Goal: Book appointment/travel/reservation

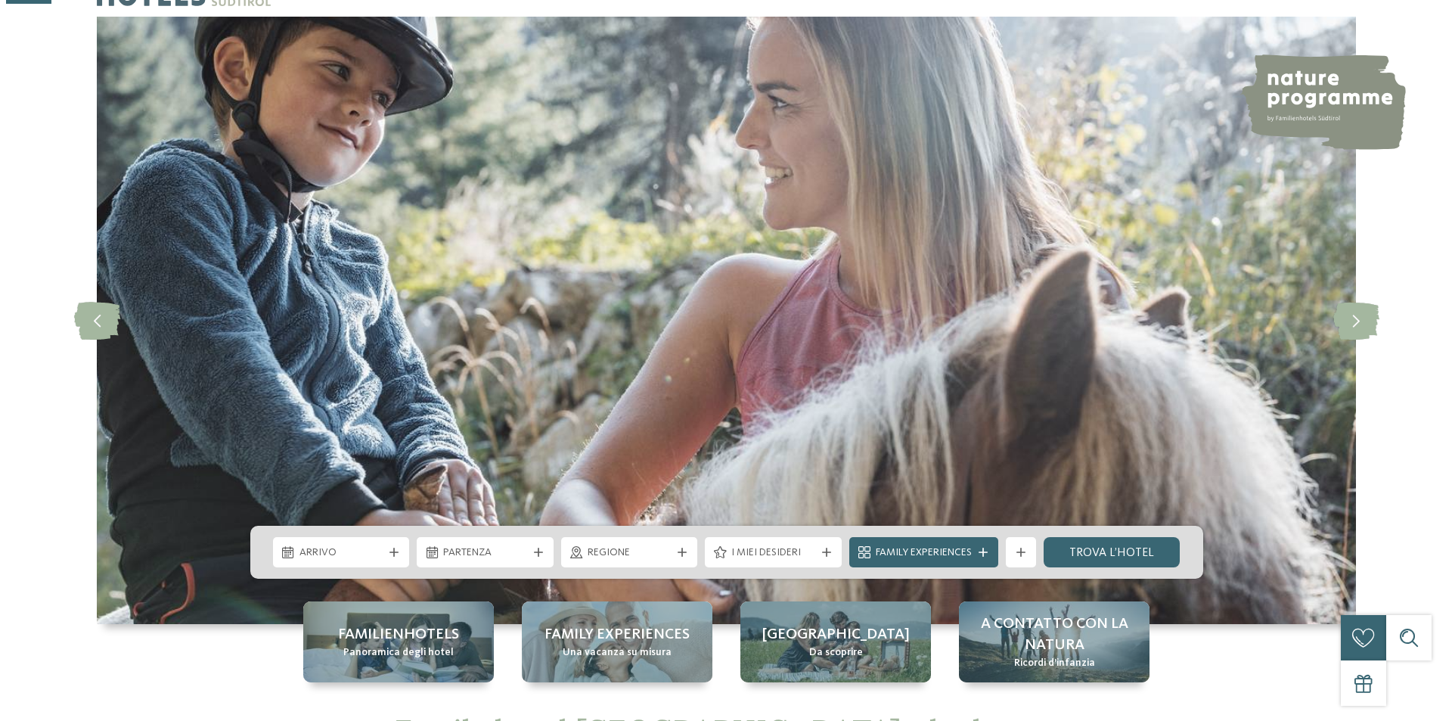
scroll to position [227, 0]
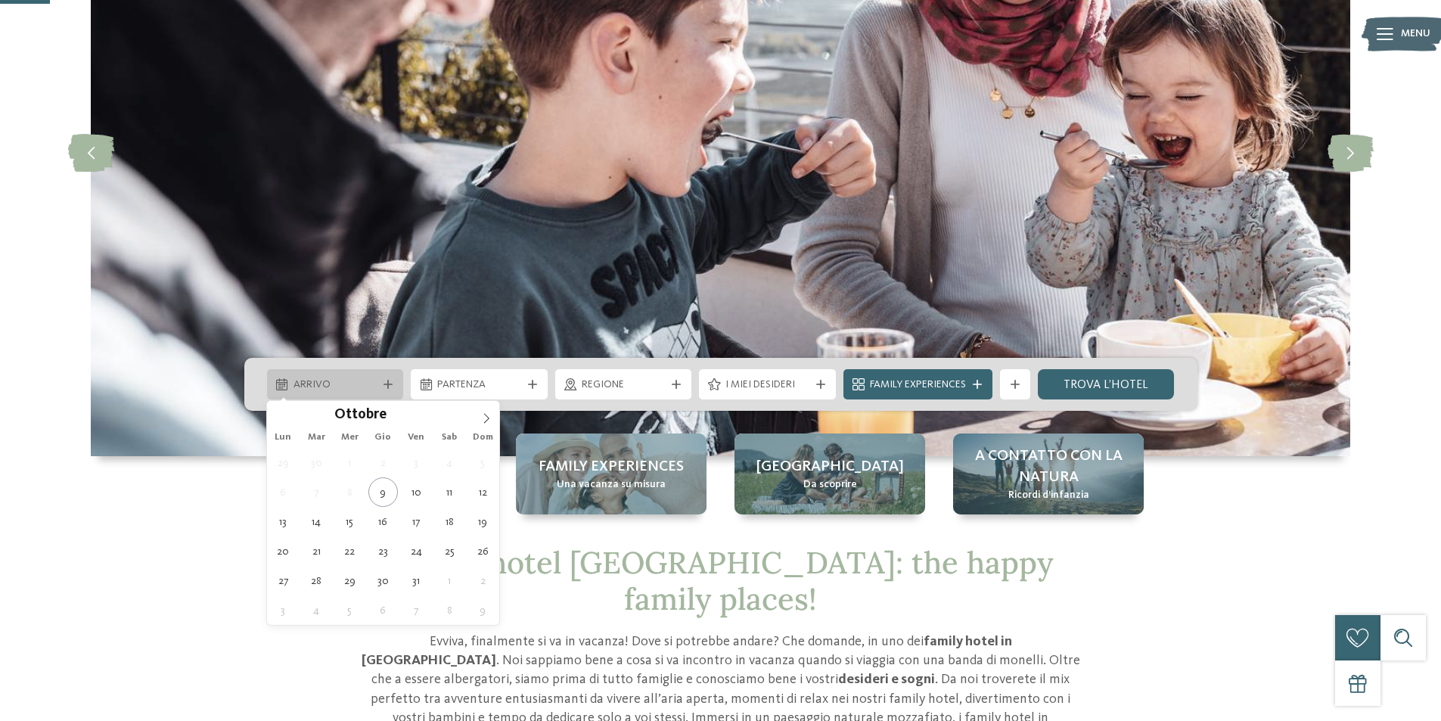
click at [377, 379] on div "Arrivo" at bounding box center [336, 384] width 92 height 17
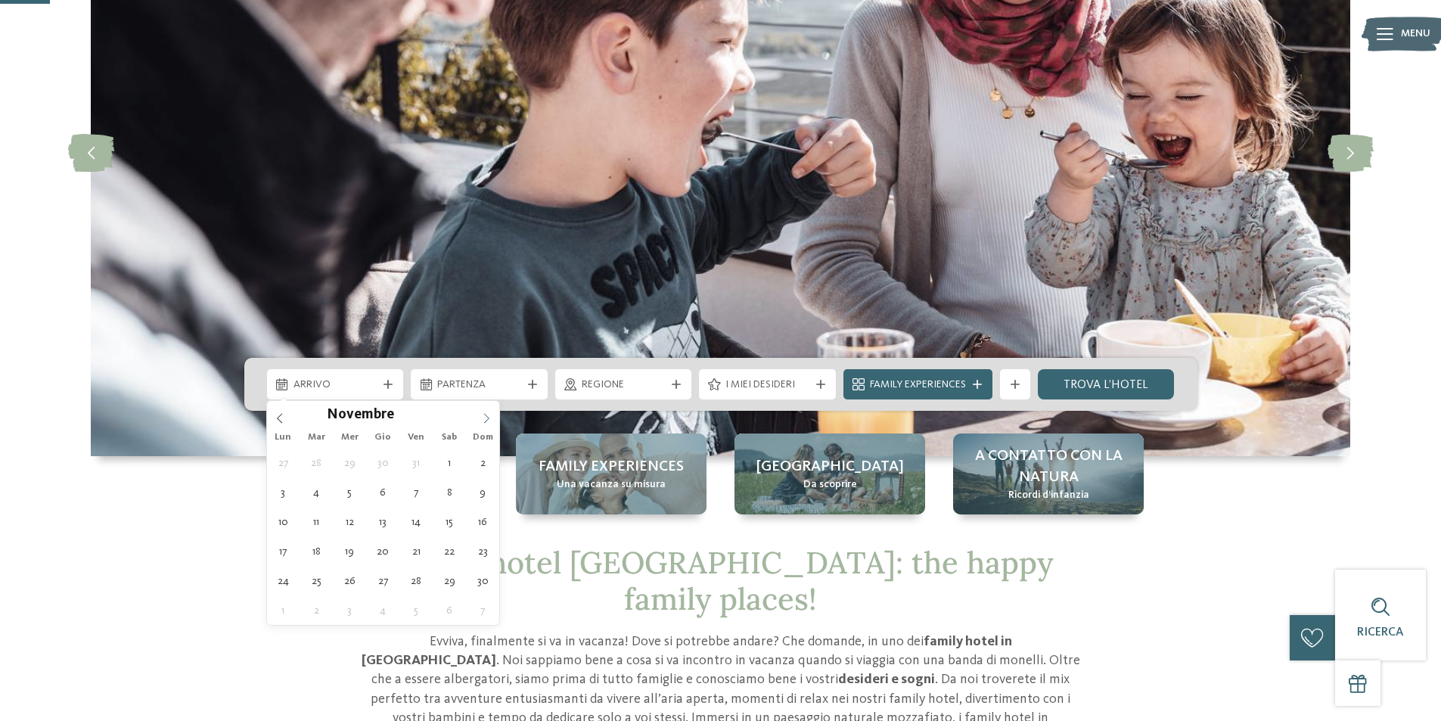
click at [485, 417] on icon at bounding box center [486, 418] width 11 height 11
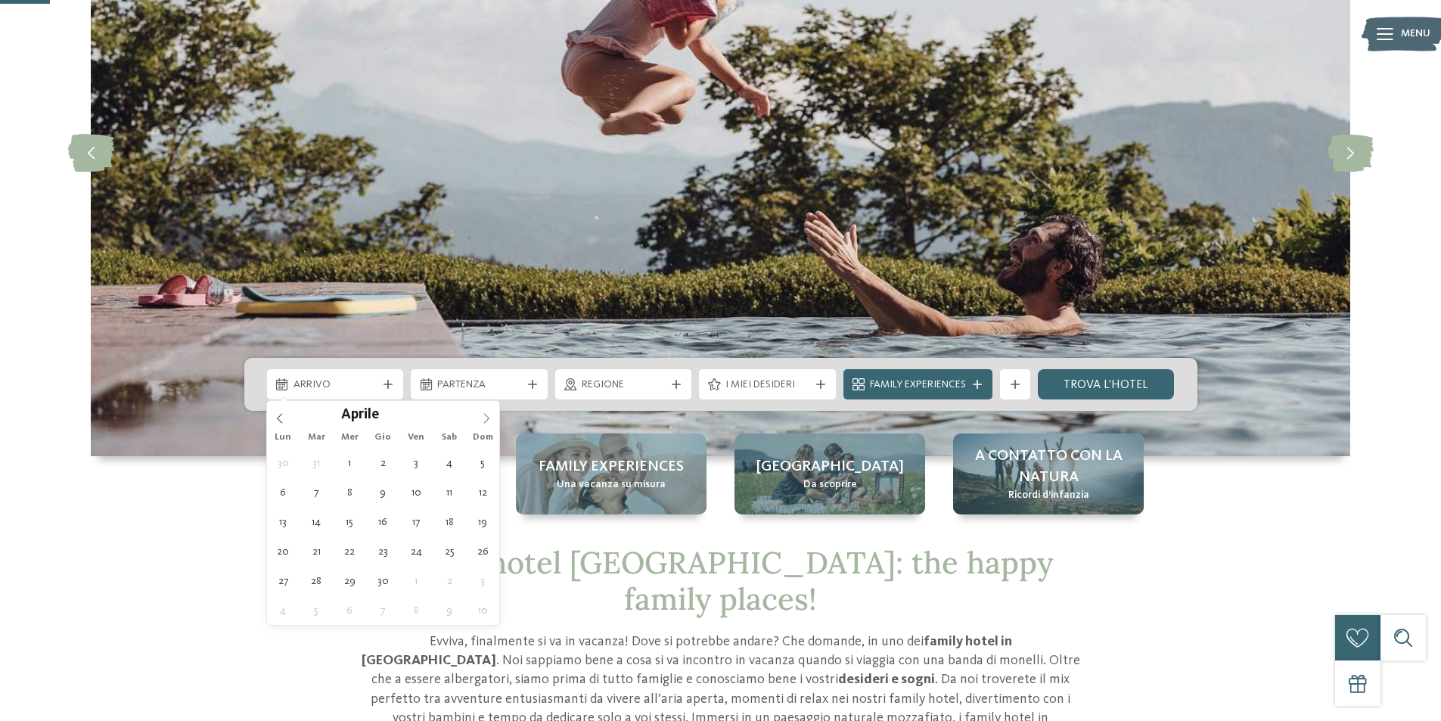
click at [485, 417] on icon at bounding box center [486, 418] width 11 height 11
click at [273, 420] on span at bounding box center [280, 414] width 26 height 26
click at [273, 417] on span at bounding box center [280, 414] width 26 height 26
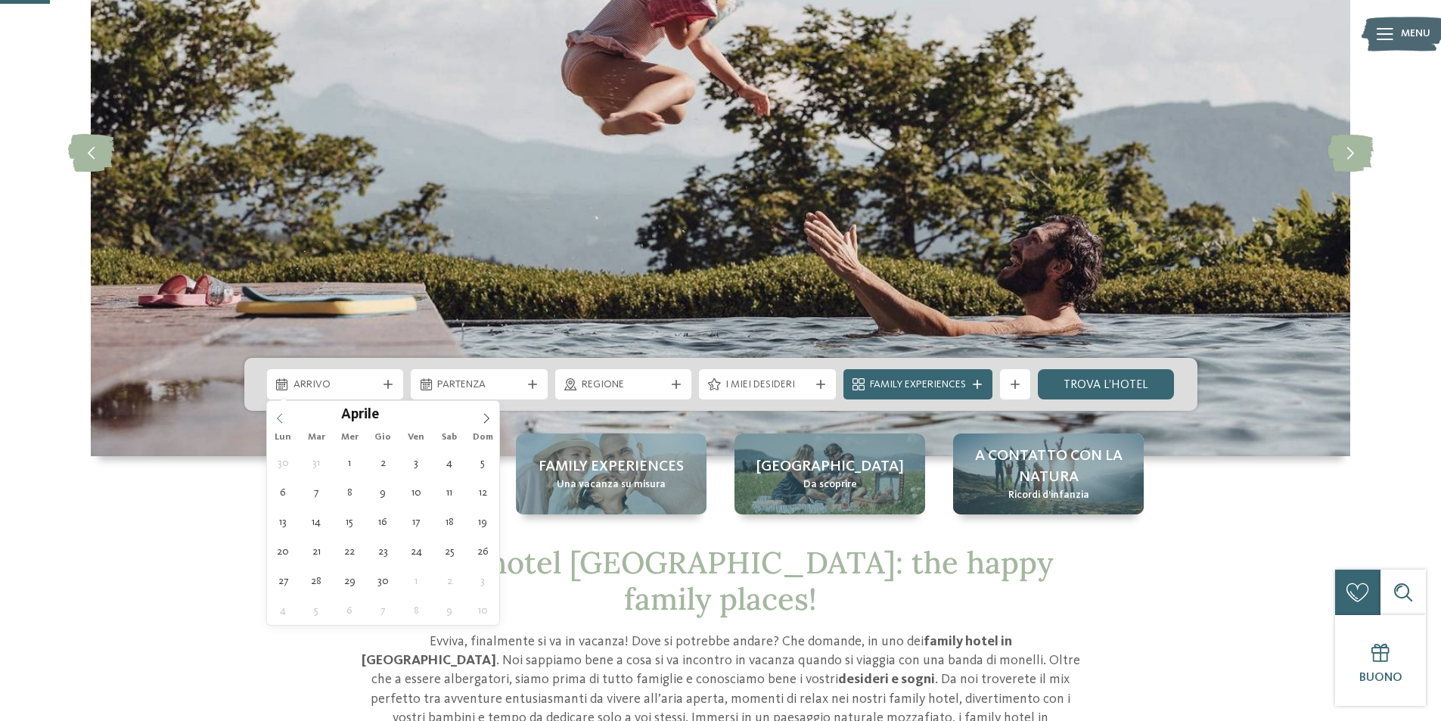
click at [273, 417] on span at bounding box center [280, 414] width 26 height 26
click at [275, 417] on icon at bounding box center [280, 418] width 11 height 11
type input "****"
click at [275, 416] on icon at bounding box center [280, 418] width 11 height 11
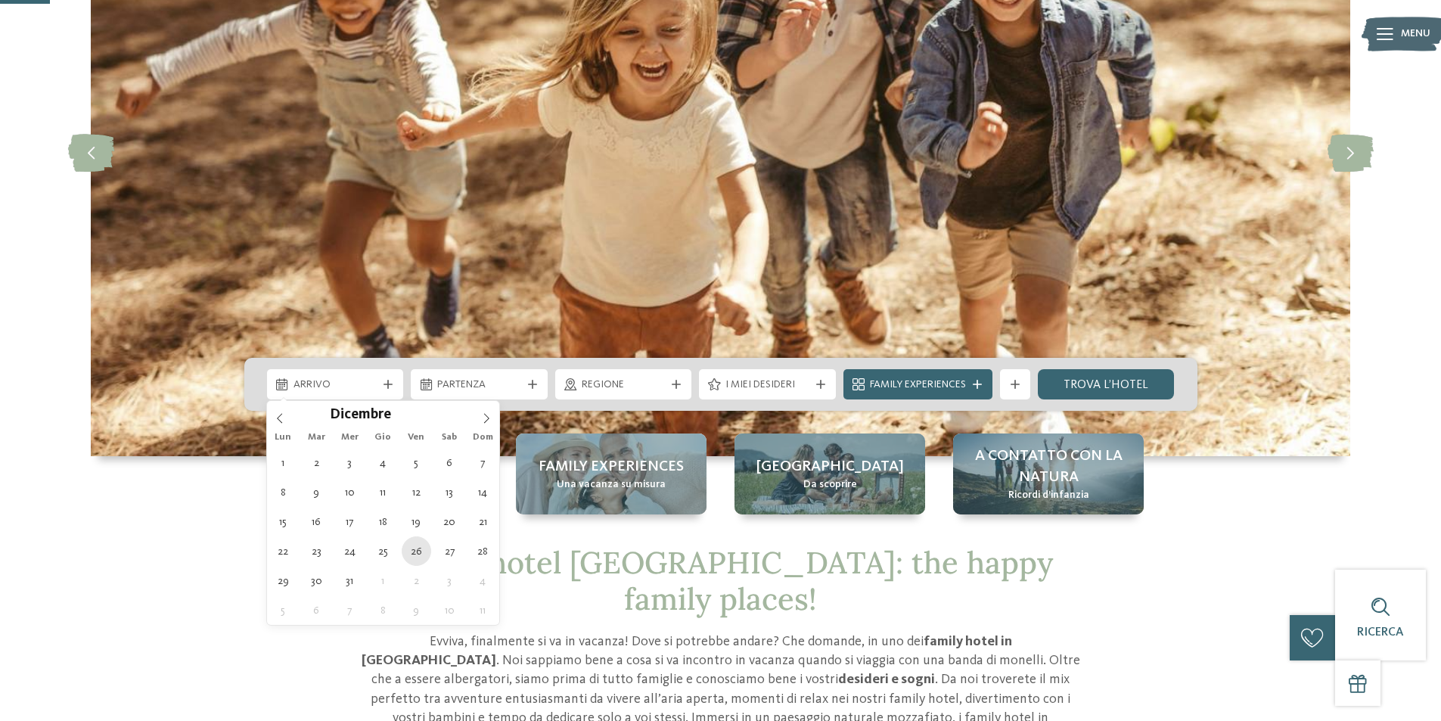
type div "26.12.2025"
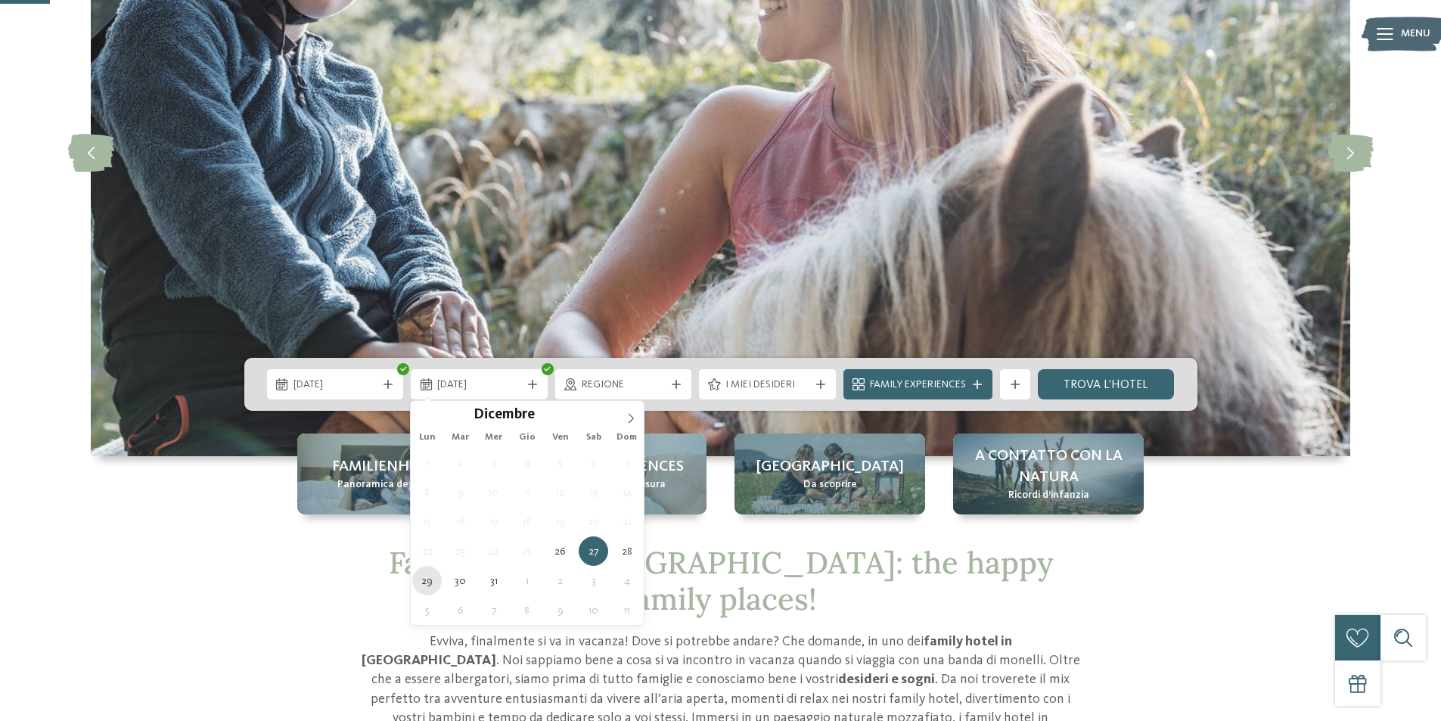
type div "29.12.2025"
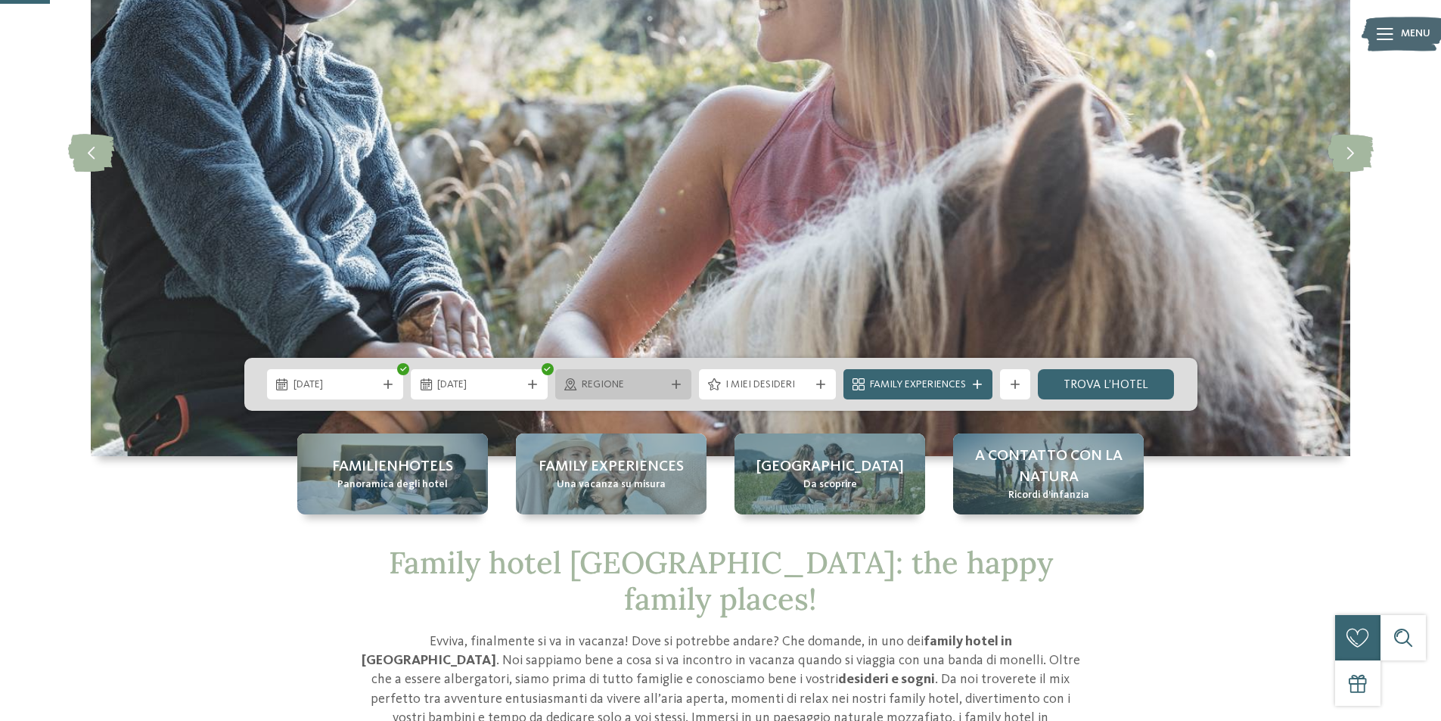
click at [607, 378] on span "Regione" at bounding box center [624, 384] width 84 height 15
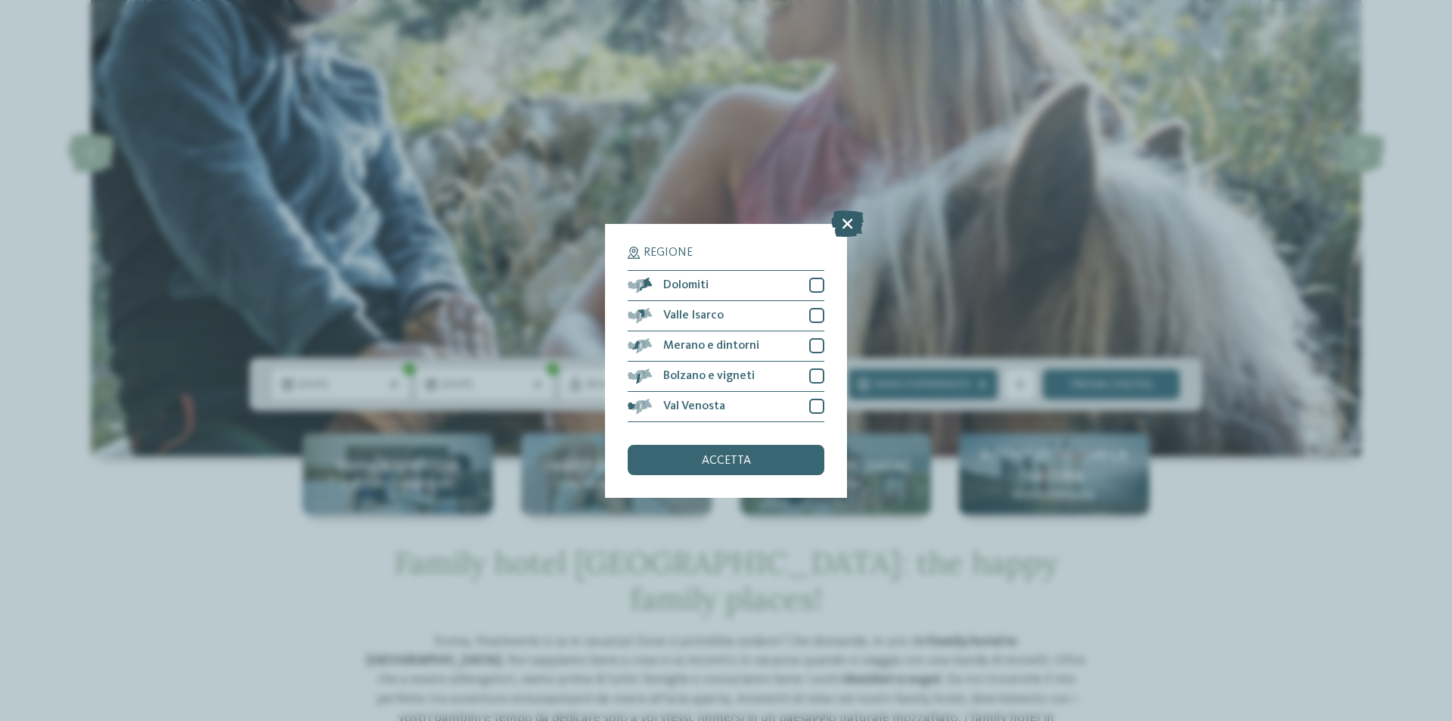
click at [850, 220] on icon at bounding box center [847, 222] width 33 height 26
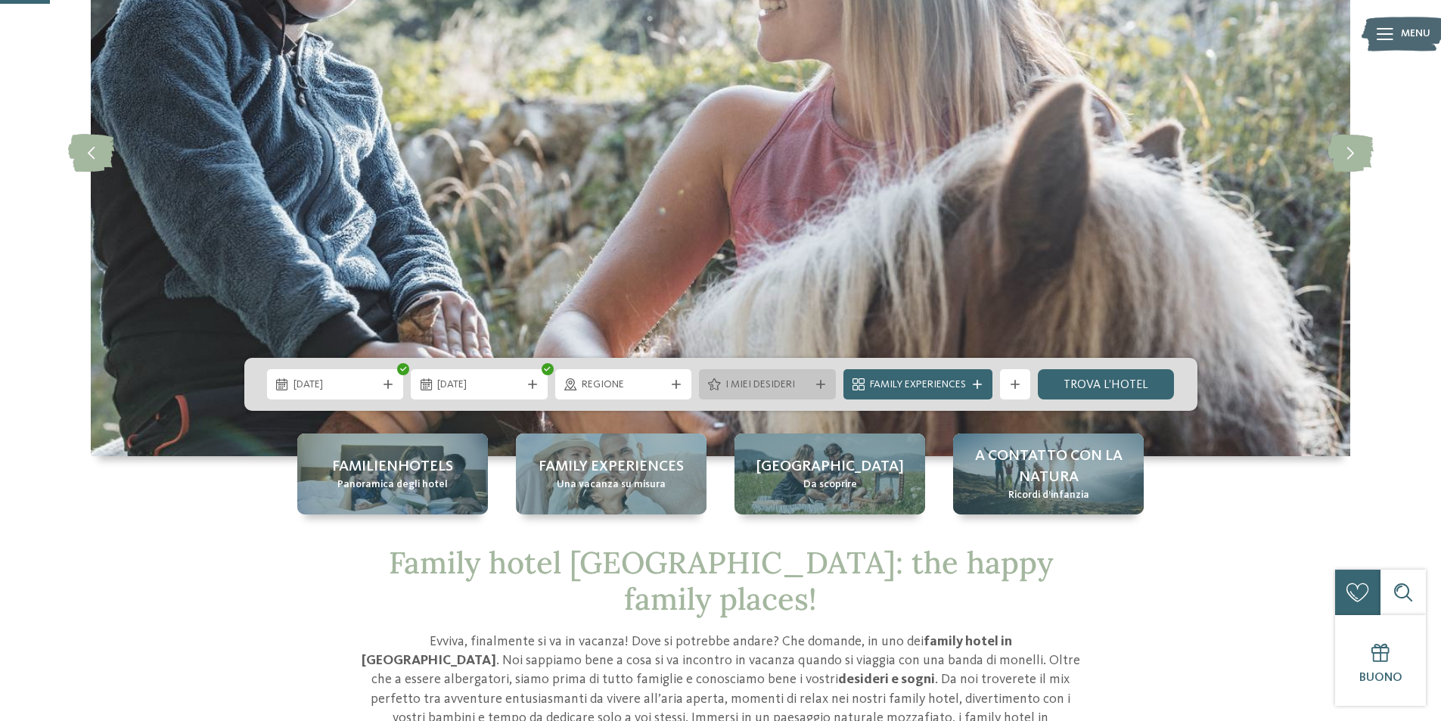
click at [780, 384] on span "I miei desideri" at bounding box center [767, 384] width 84 height 15
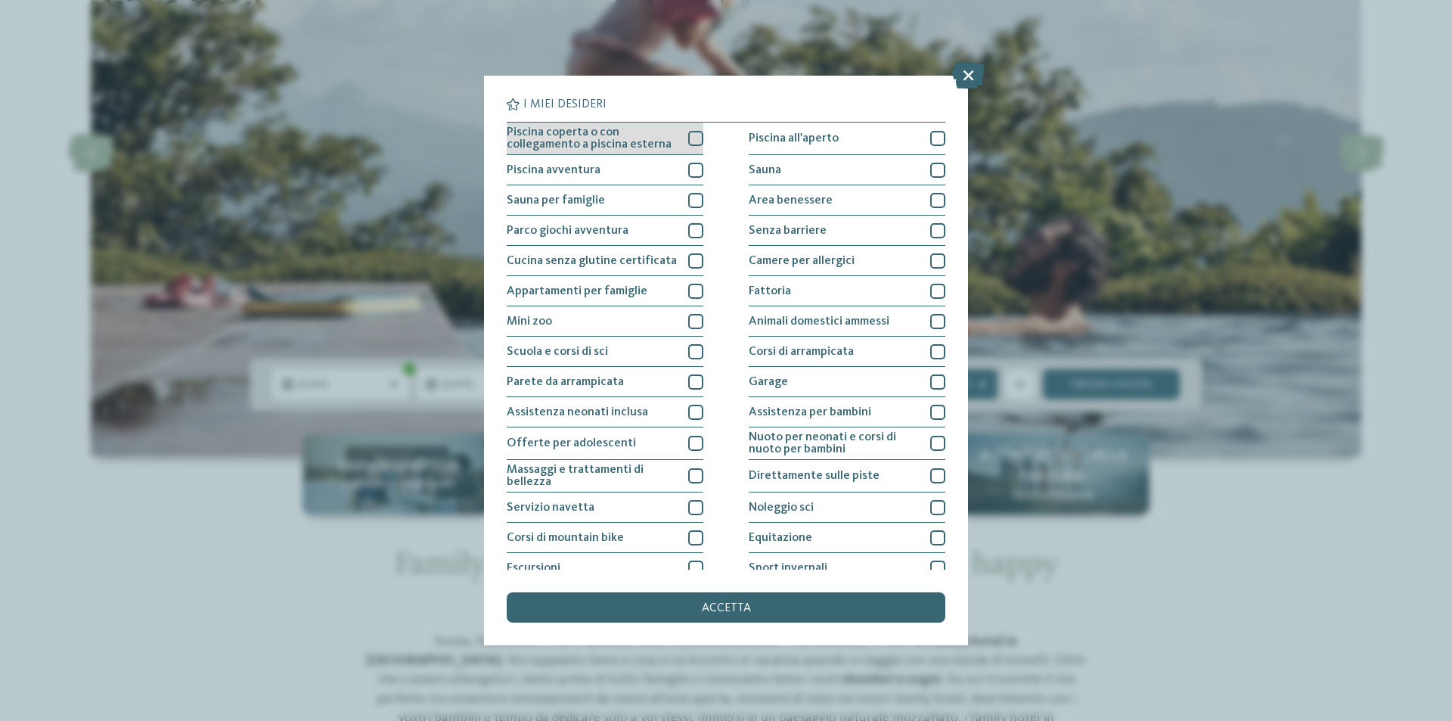
click at [692, 141] on div at bounding box center [695, 138] width 15 height 15
click at [689, 172] on div at bounding box center [695, 170] width 15 height 15
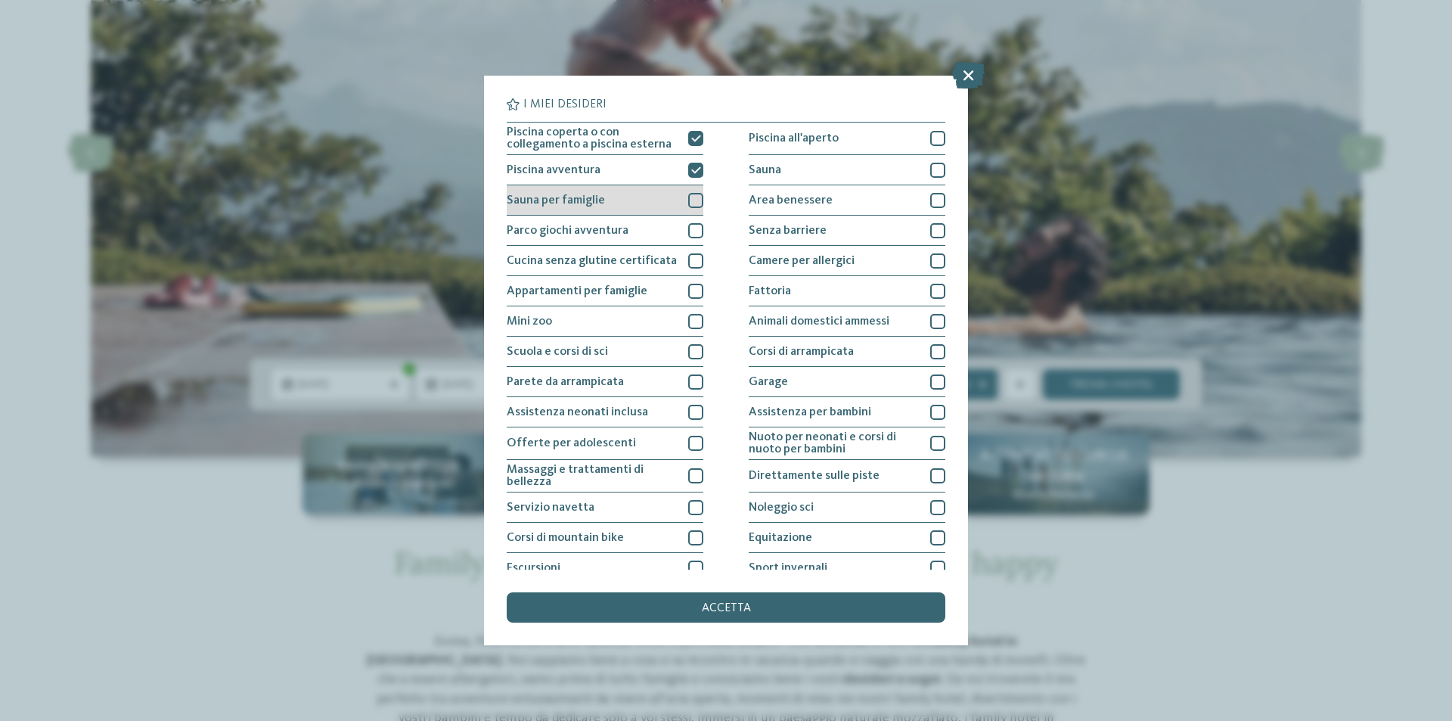
click at [692, 202] on div at bounding box center [695, 200] width 15 height 15
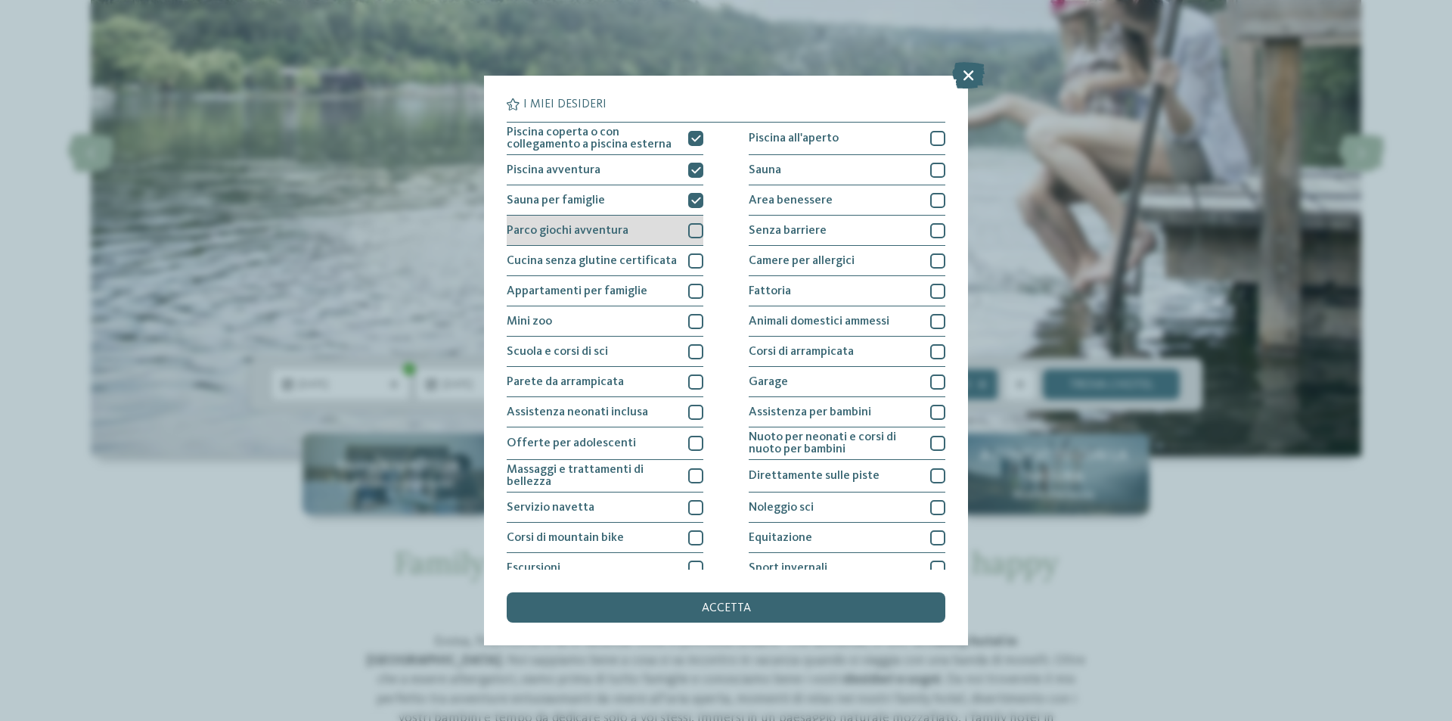
click at [688, 227] on div at bounding box center [695, 230] width 15 height 15
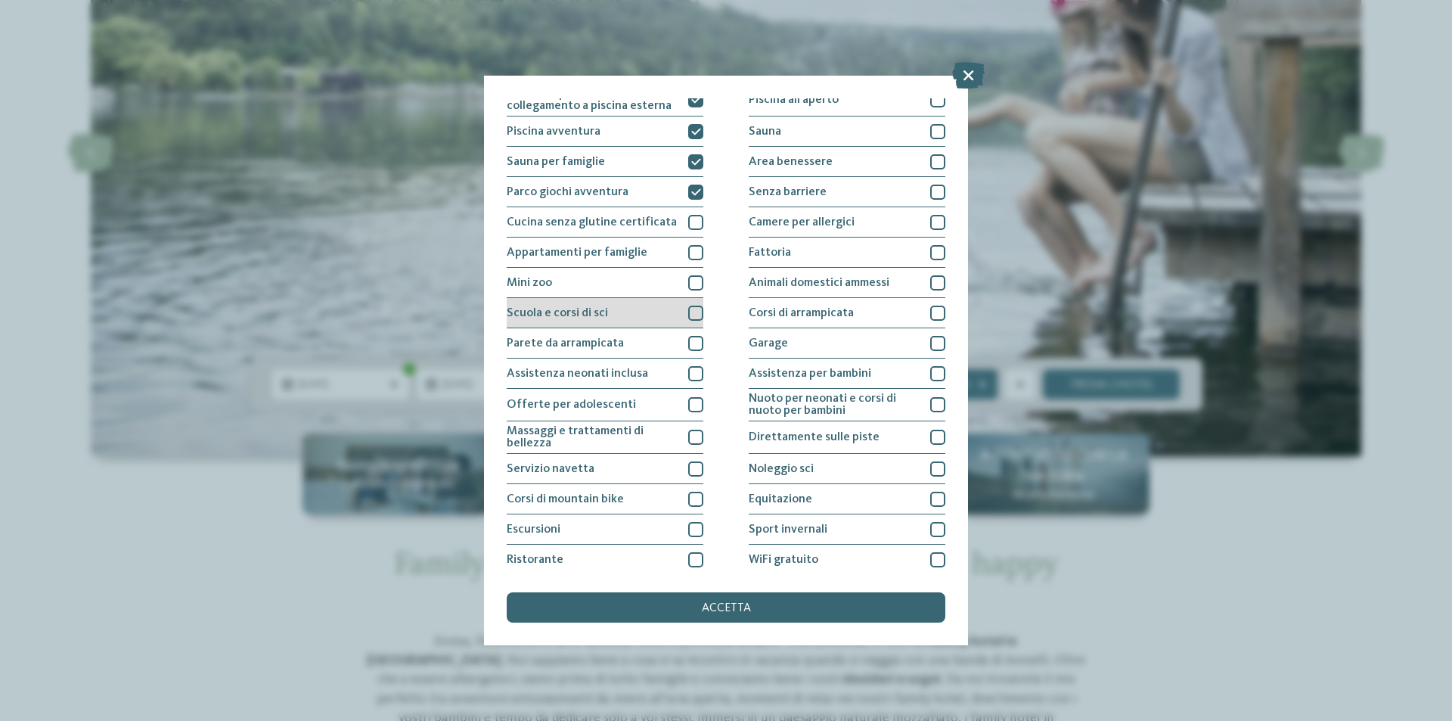
scroll to position [74, 0]
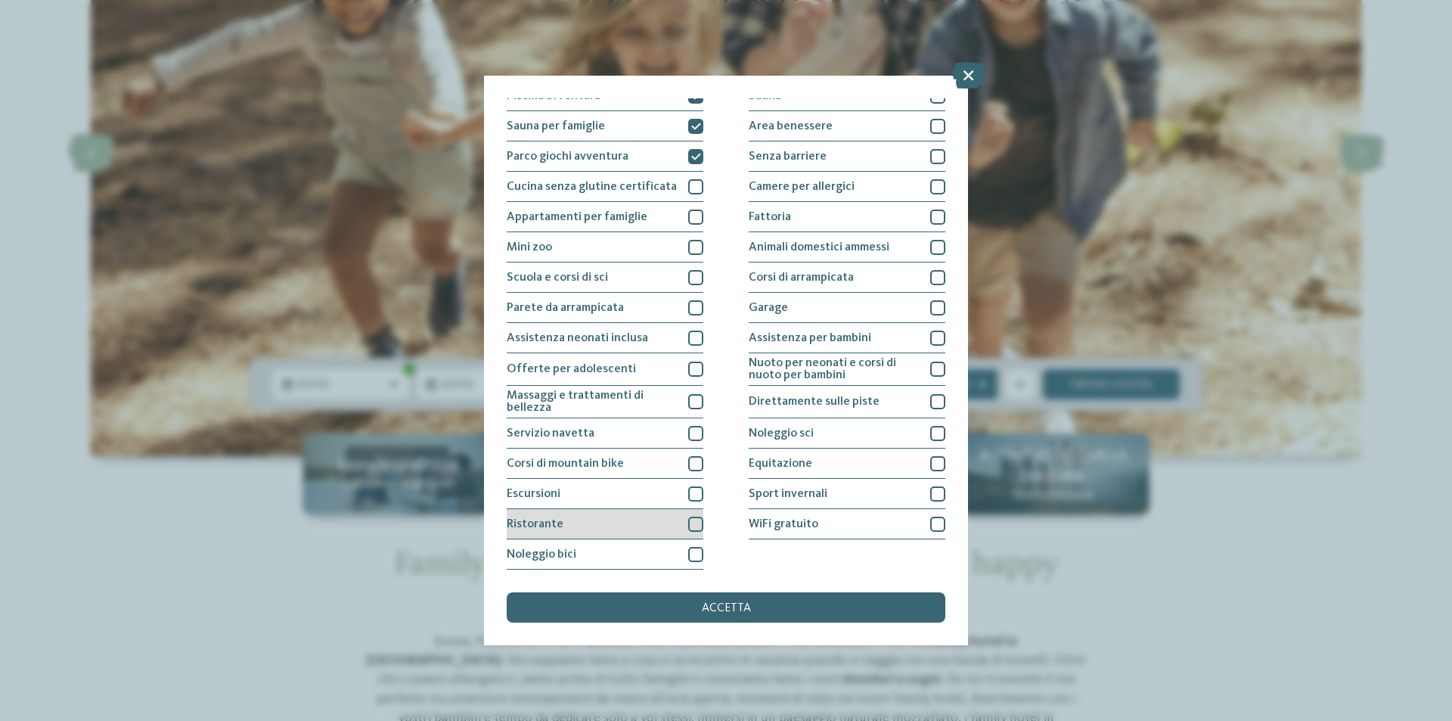
click at [689, 523] on div at bounding box center [695, 524] width 15 height 15
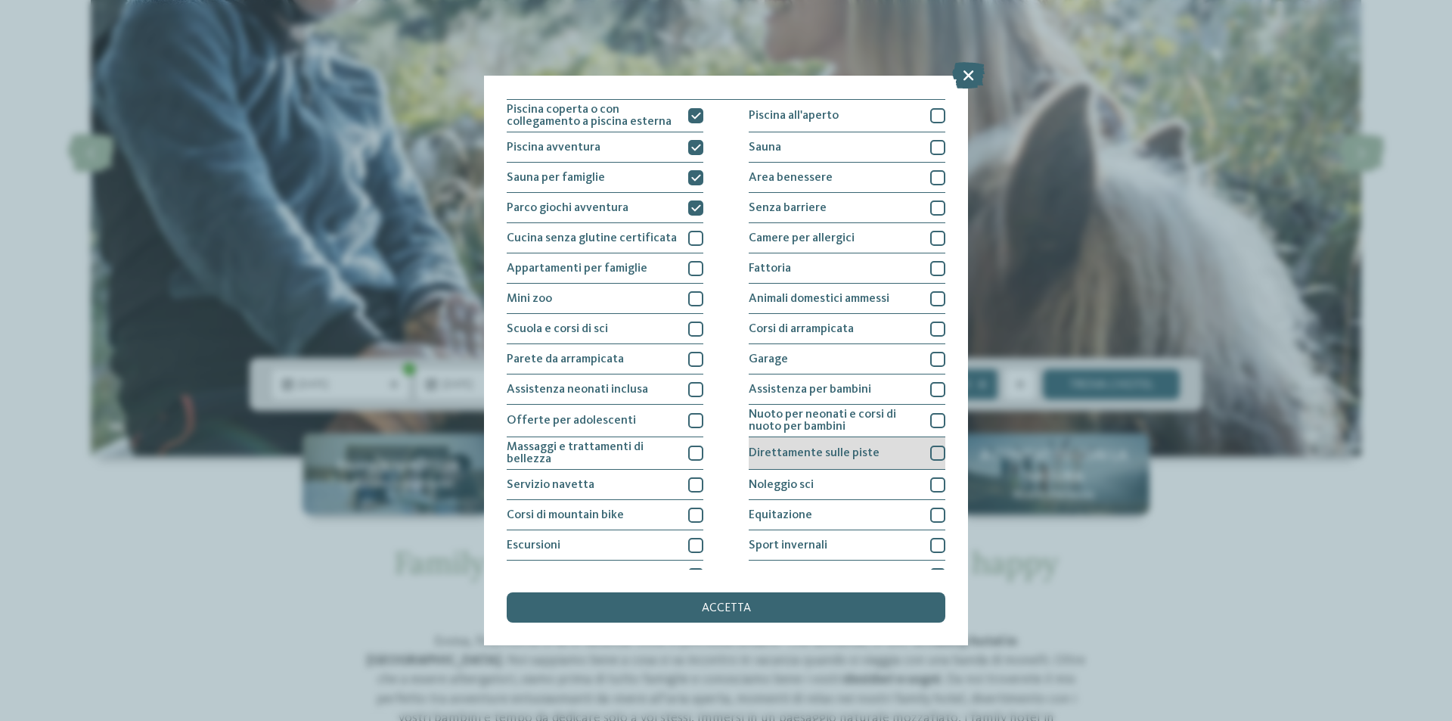
scroll to position [0, 0]
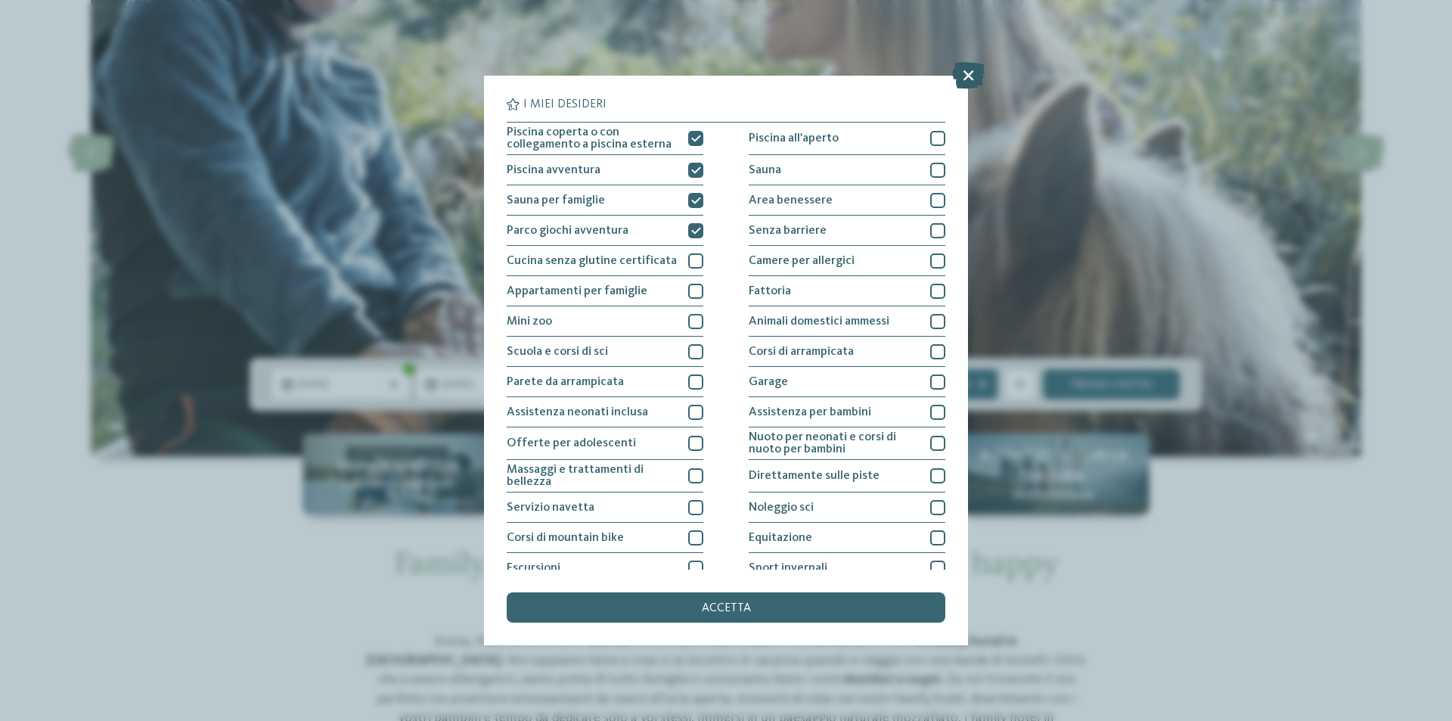
click at [966, 73] on icon at bounding box center [968, 75] width 33 height 26
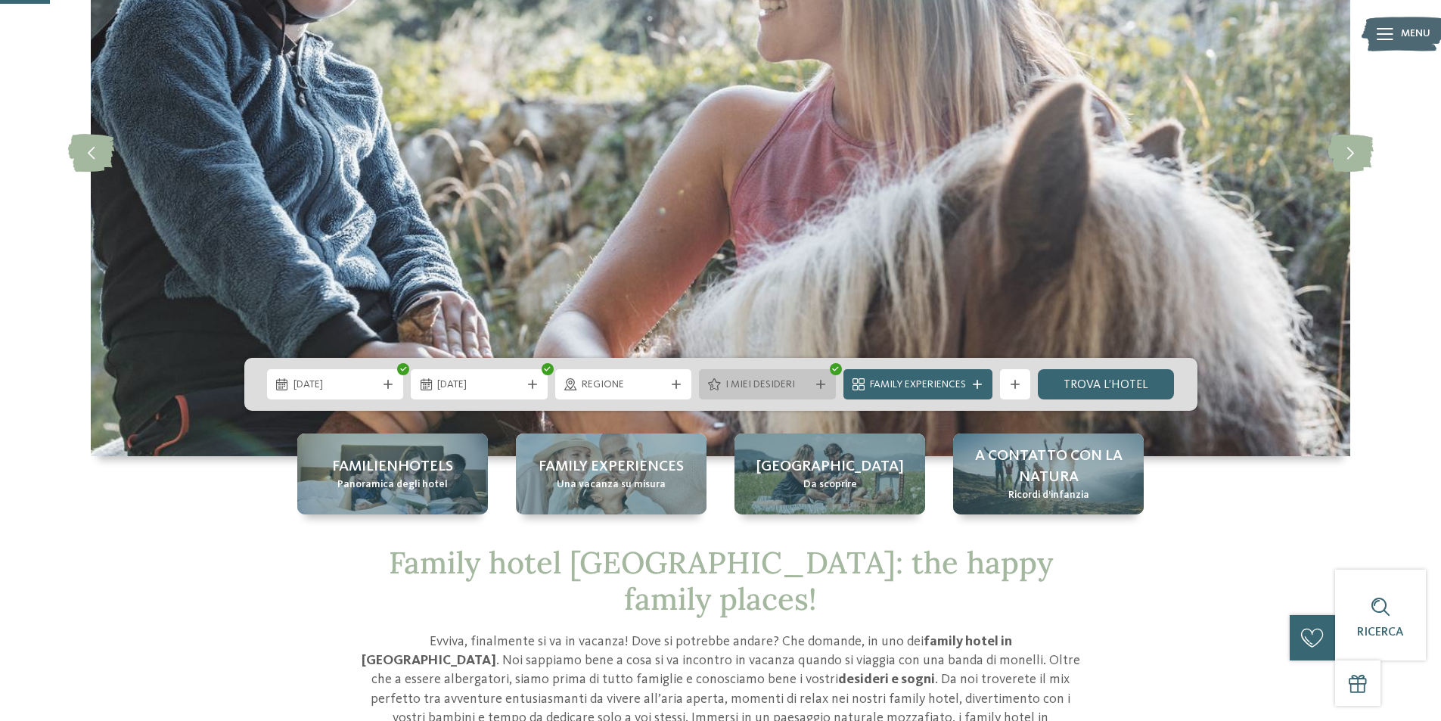
click at [797, 372] on div "I miei desideri" at bounding box center [767, 384] width 137 height 30
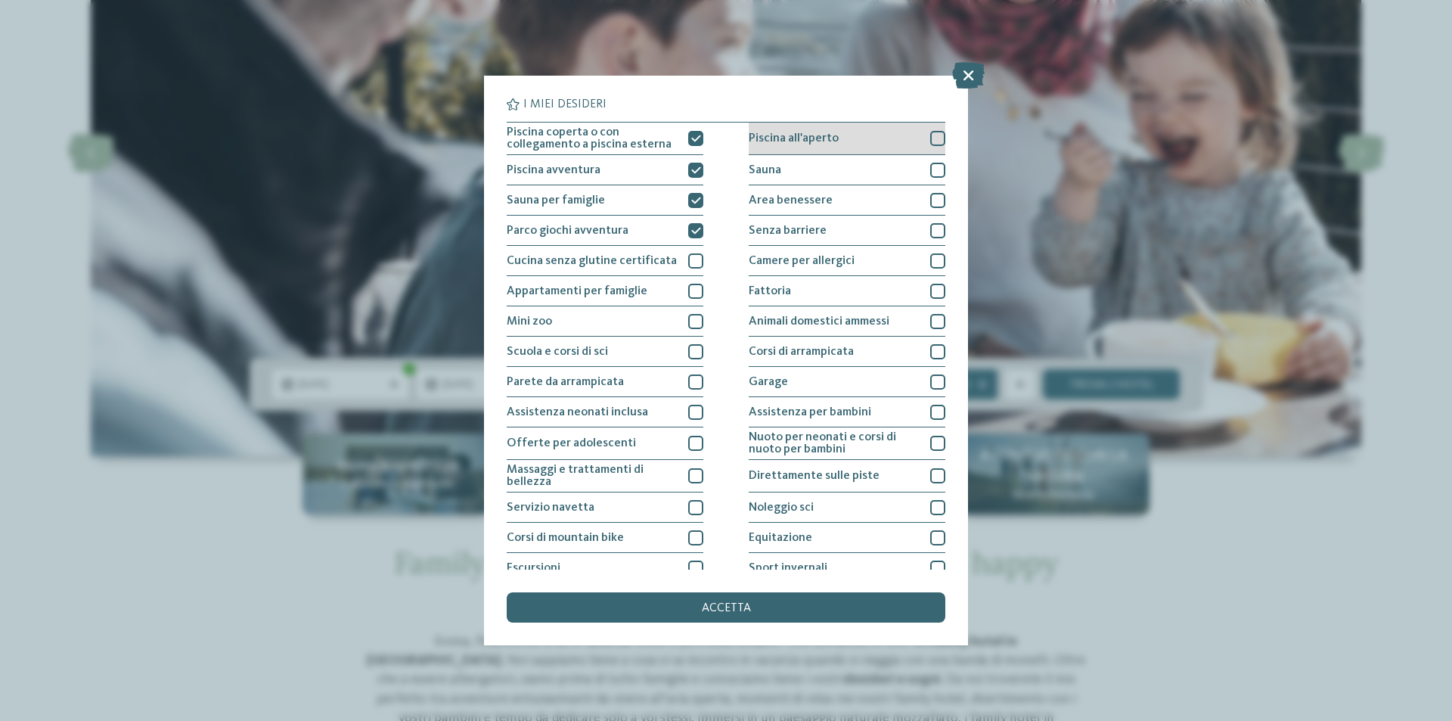
click at [931, 141] on div at bounding box center [937, 138] width 15 height 15
click at [930, 170] on div at bounding box center [937, 170] width 15 height 15
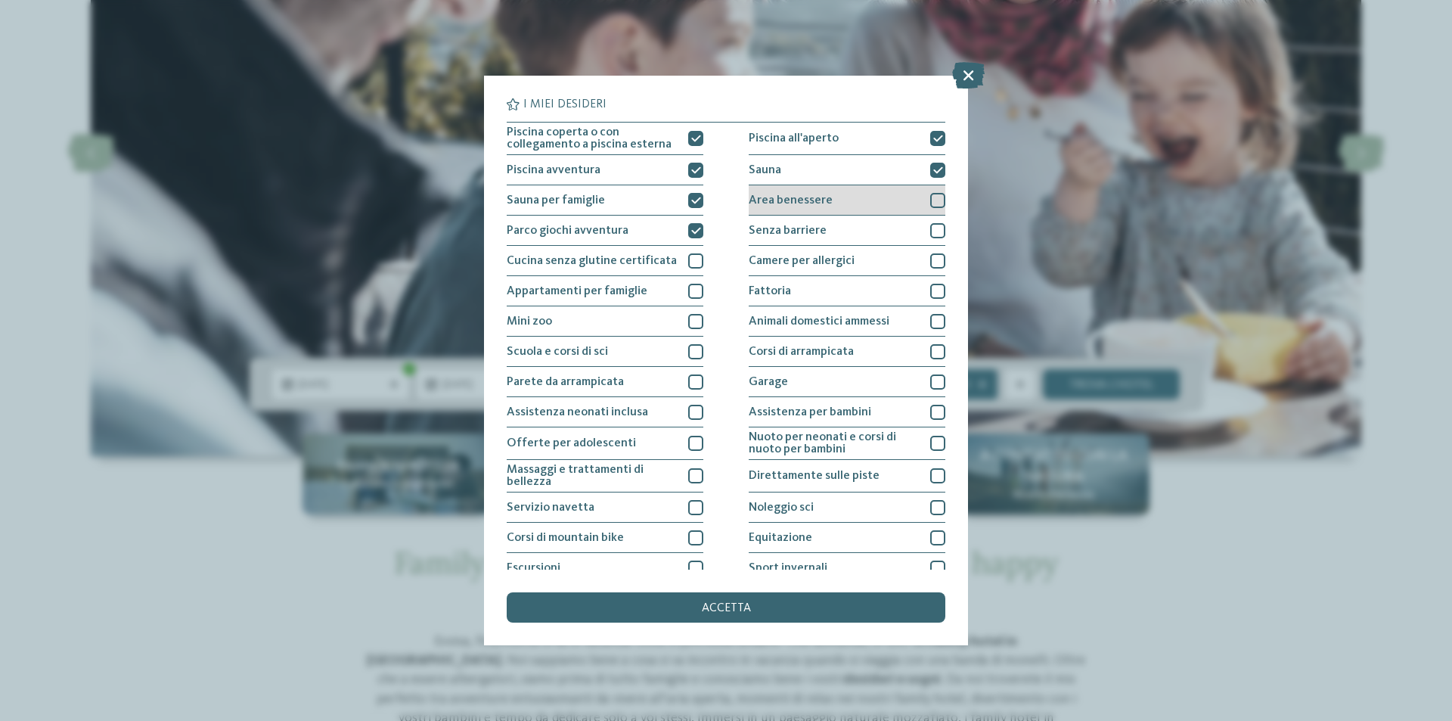
click at [930, 194] on div at bounding box center [937, 200] width 15 height 15
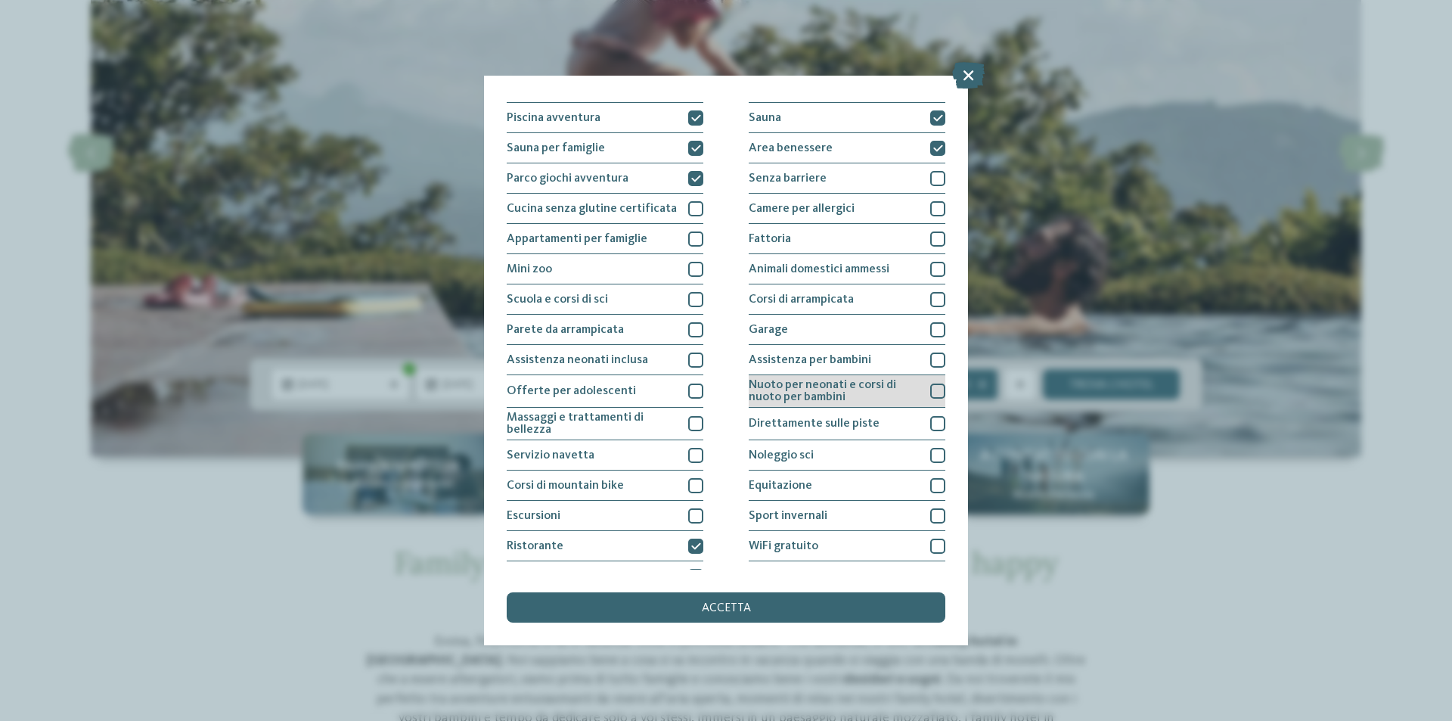
scroll to position [74, 0]
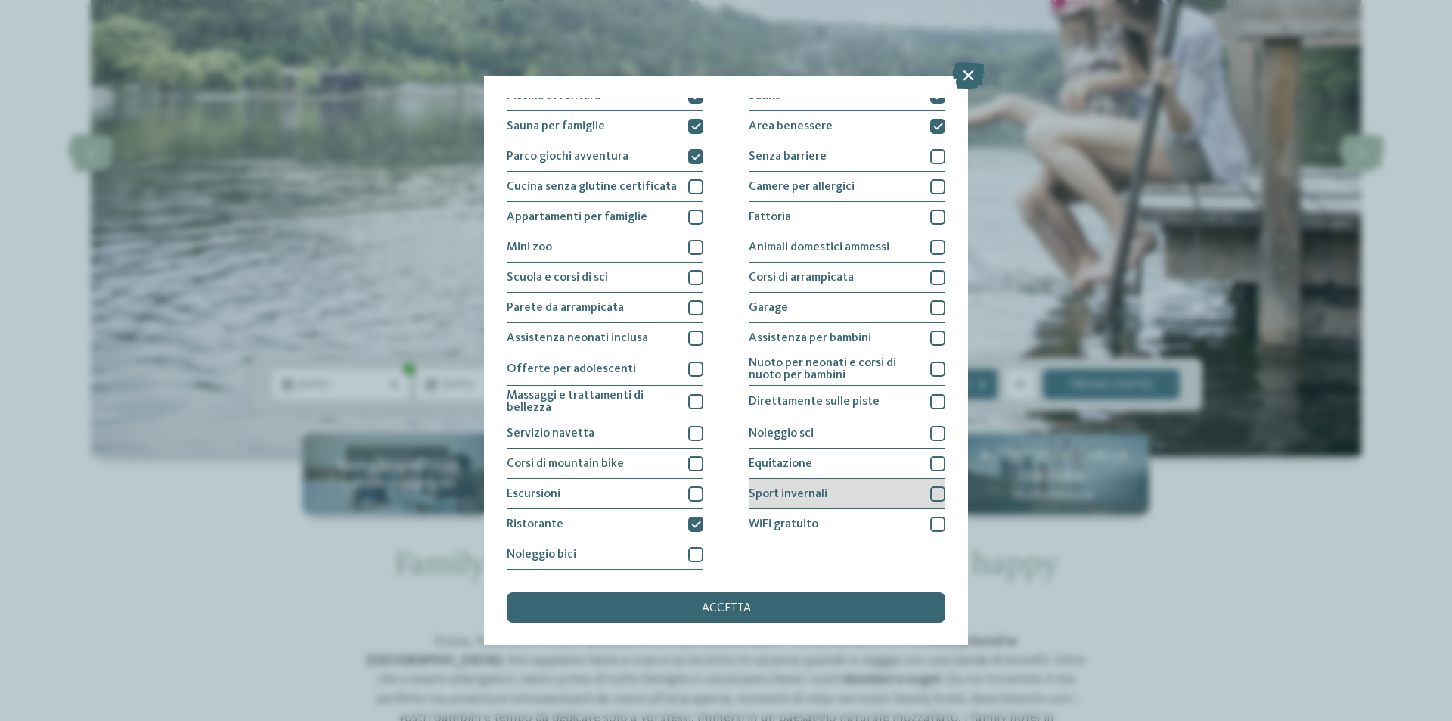
click at [934, 497] on div at bounding box center [937, 493] width 15 height 15
click at [806, 597] on div "accetta" at bounding box center [726, 607] width 439 height 30
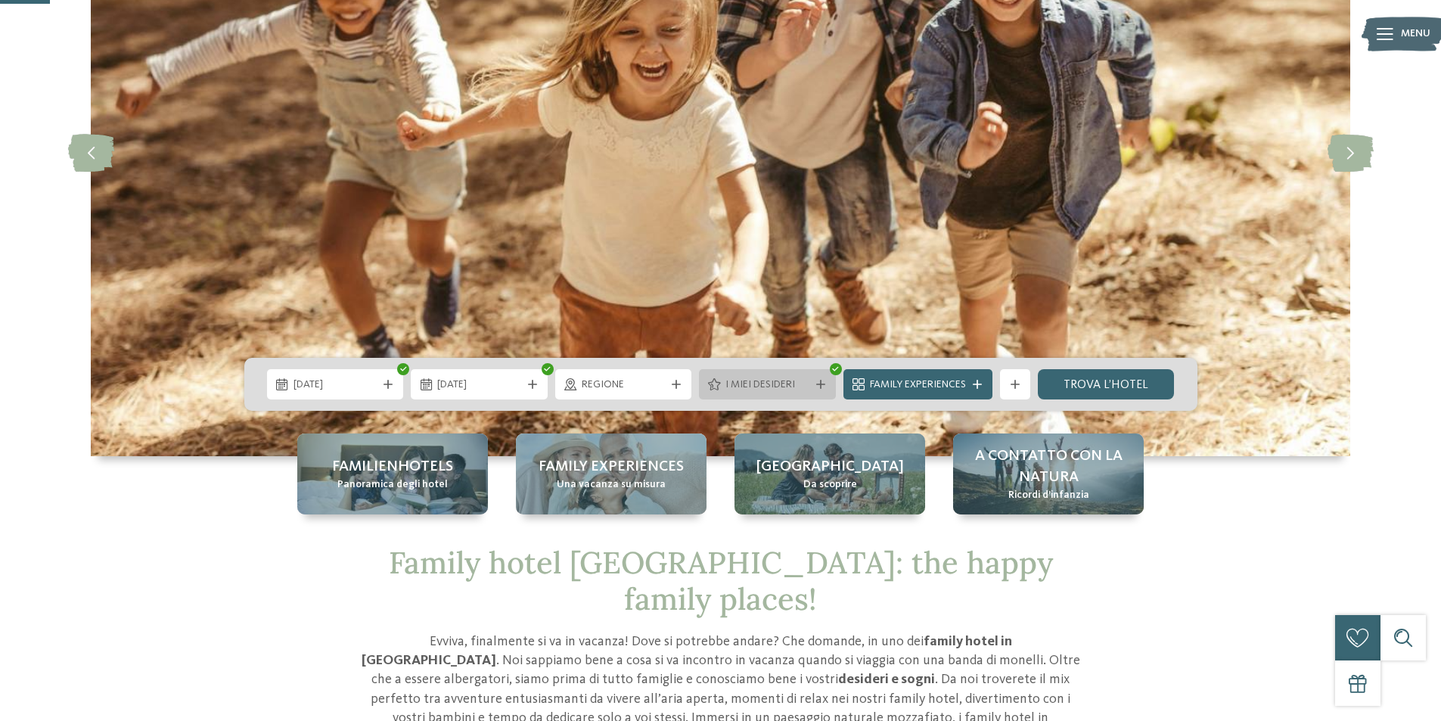
click at [778, 382] on span "I miei desideri" at bounding box center [767, 384] width 84 height 15
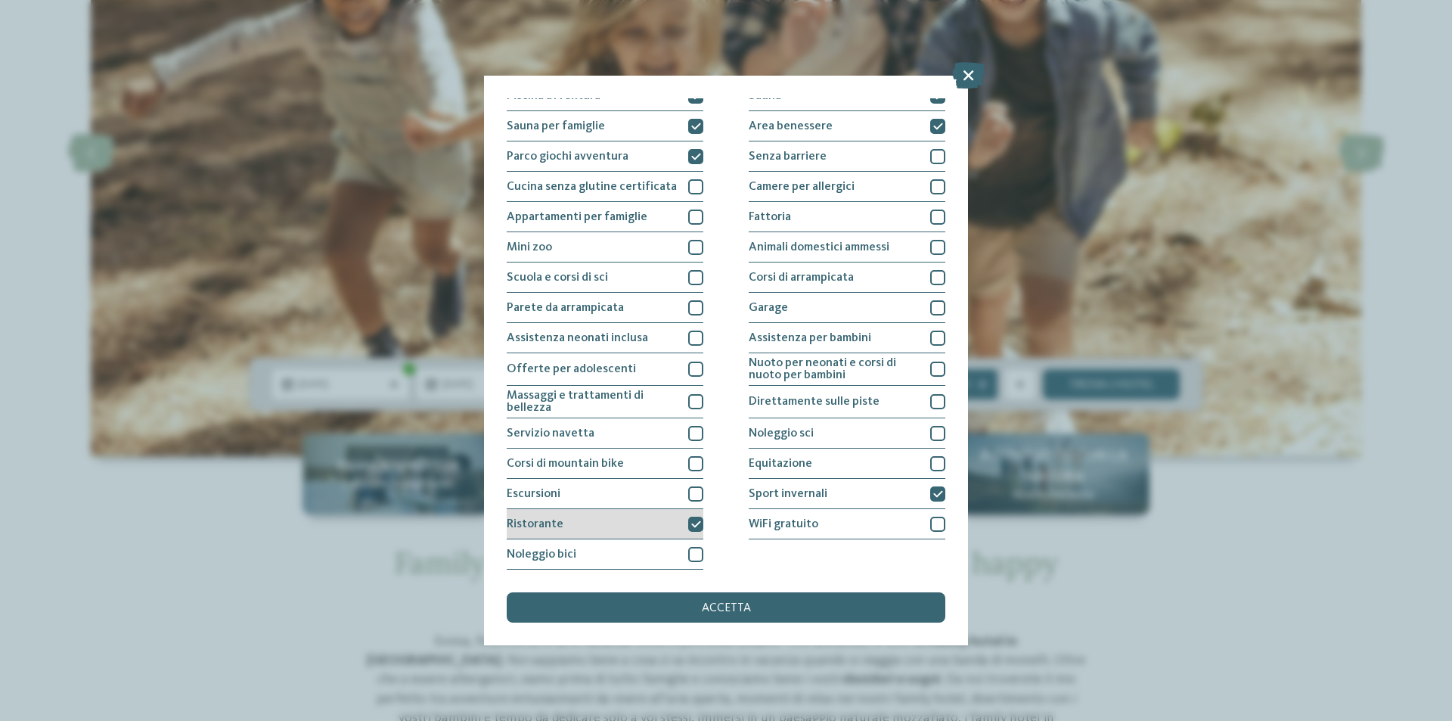
click at [694, 523] on icon at bounding box center [696, 524] width 10 height 9
click at [890, 494] on div "Sport invernali" at bounding box center [847, 494] width 197 height 30
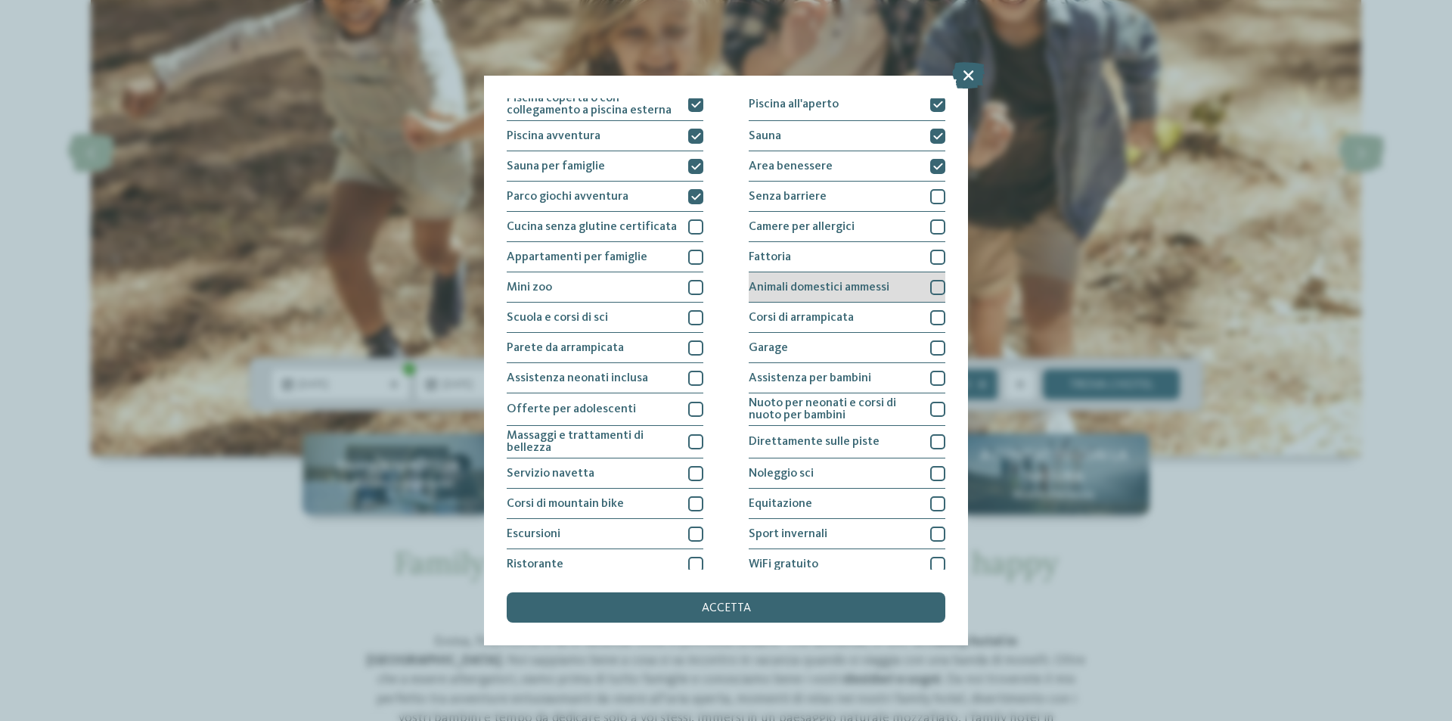
scroll to position [0, 0]
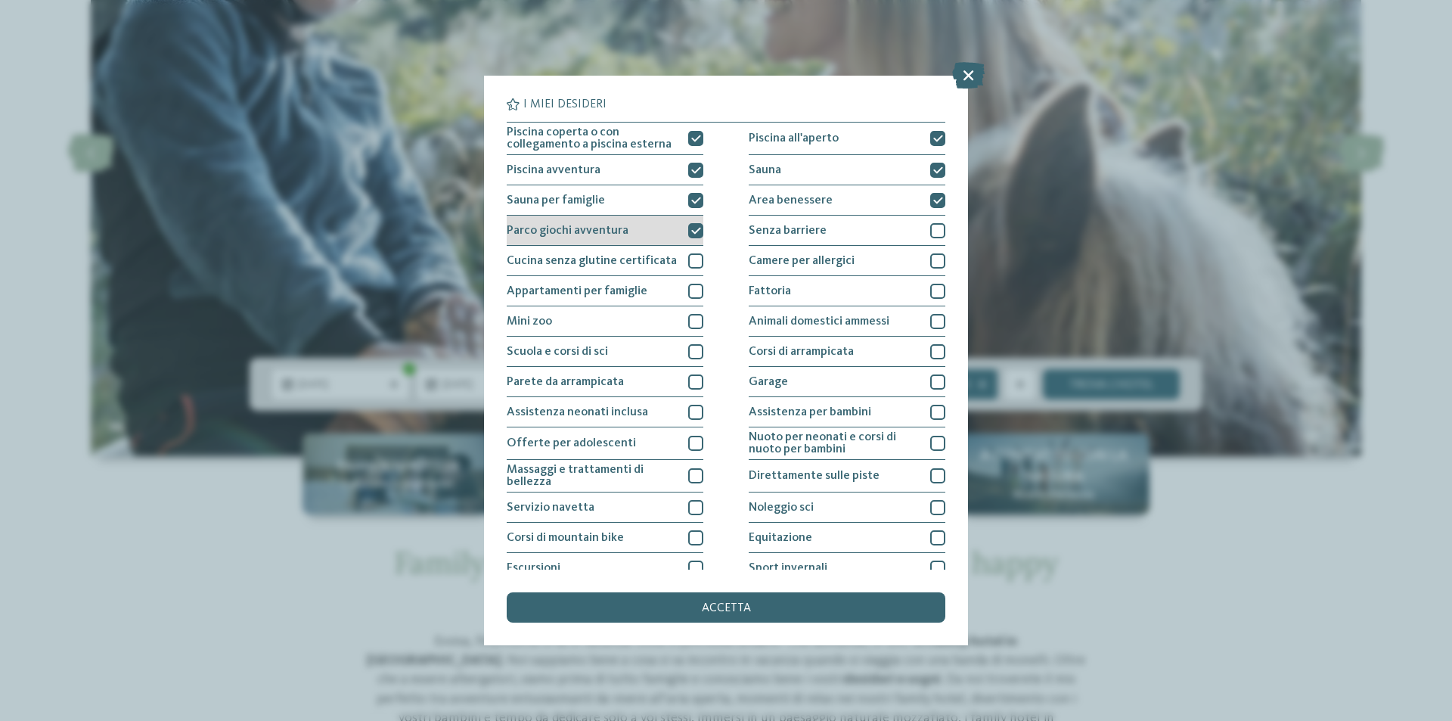
drag, startPoint x: 670, startPoint y: 233, endPoint x: 675, endPoint y: 190, distance: 43.3
click at [670, 231] on div "Parco giochi avventura" at bounding box center [605, 231] width 197 height 30
click at [672, 187] on div "Sauna per famiglie" at bounding box center [605, 200] width 197 height 30
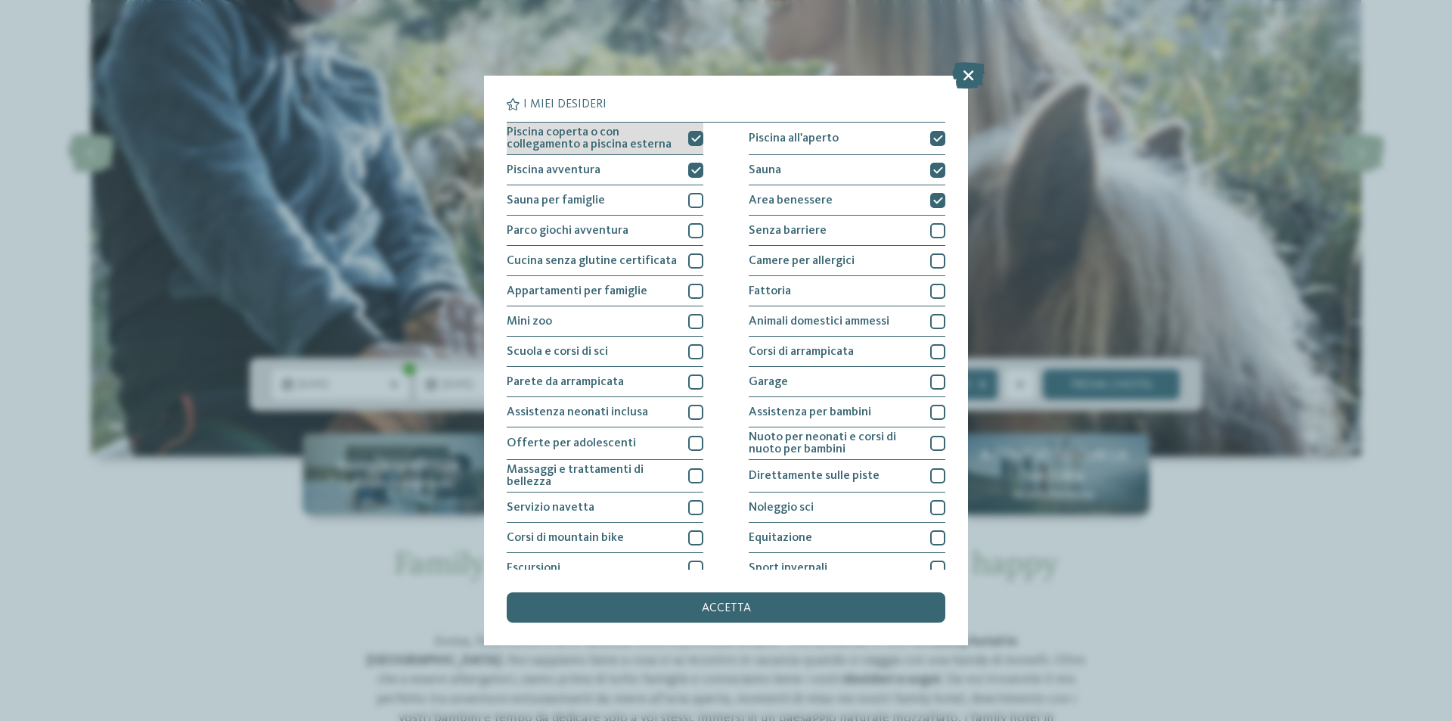
drag, startPoint x: 678, startPoint y: 161, endPoint x: 681, endPoint y: 151, distance: 10.3
click at [679, 156] on div "Piscina avventura" at bounding box center [605, 170] width 197 height 30
drag, startPoint x: 682, startPoint y: 145, endPoint x: 711, endPoint y: 144, distance: 28.8
click at [684, 144] on div "Piscina coperta o con collegamento a piscina esterna" at bounding box center [605, 139] width 197 height 33
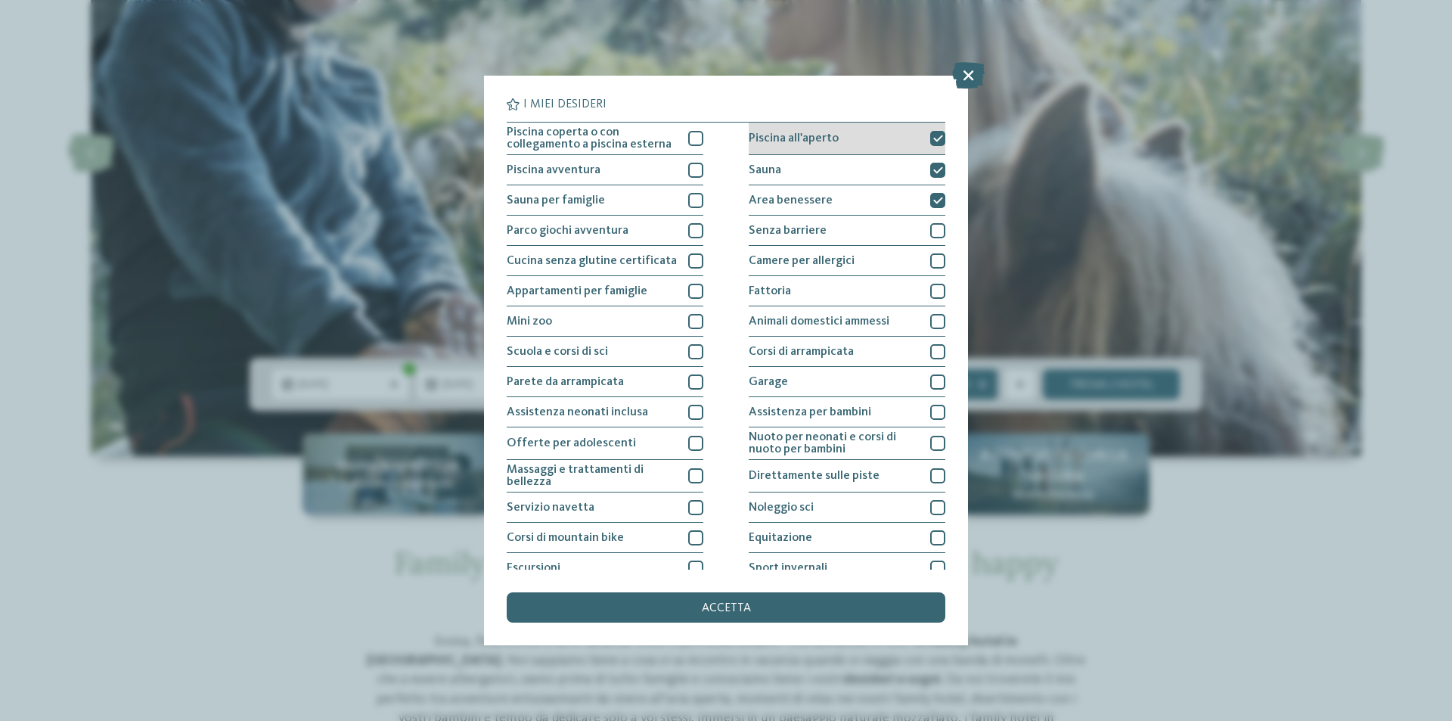
click at [799, 141] on span "Piscina all'aperto" at bounding box center [794, 138] width 90 height 12
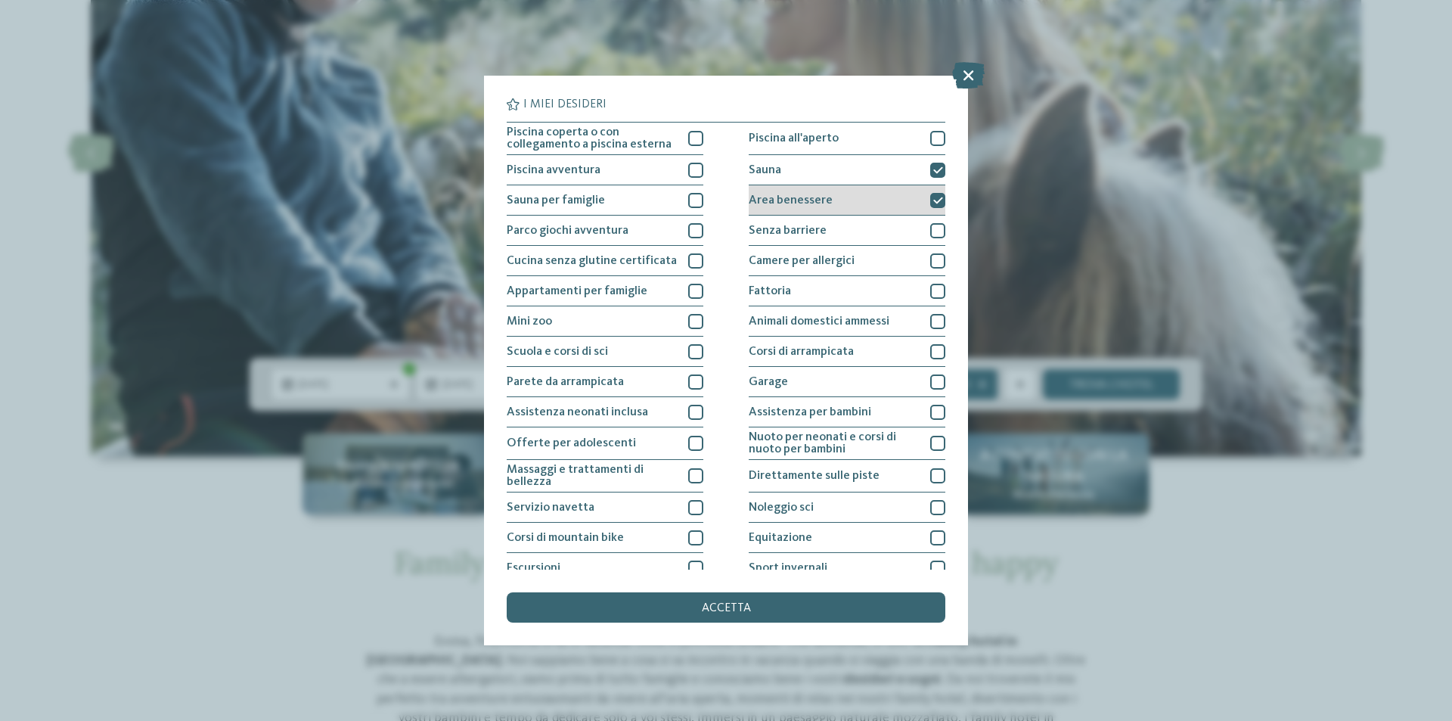
drag, startPoint x: 801, startPoint y: 164, endPoint x: 802, endPoint y: 186, distance: 22.0
click at [802, 166] on div "Sauna" at bounding box center [847, 170] width 197 height 30
click at [803, 191] on div "Area benessere" at bounding box center [847, 200] width 197 height 30
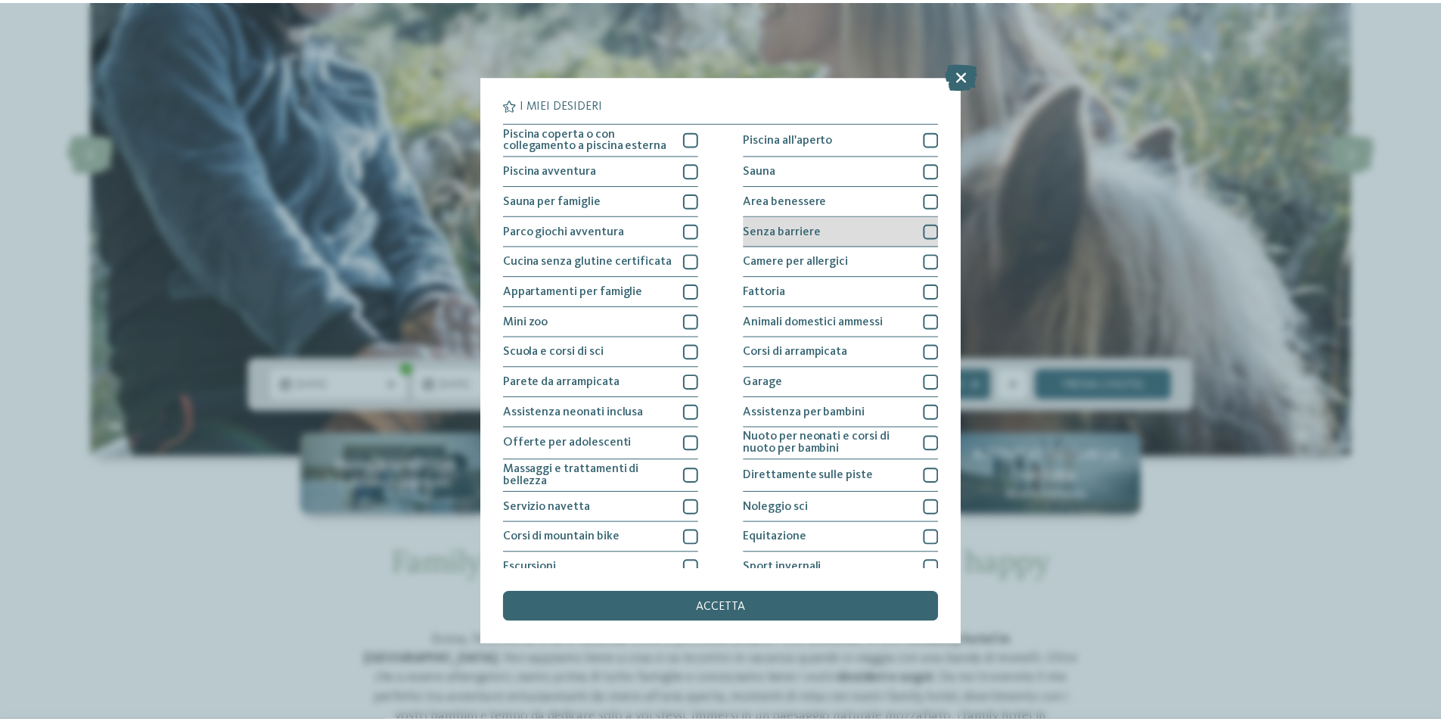
scroll to position [74, 0]
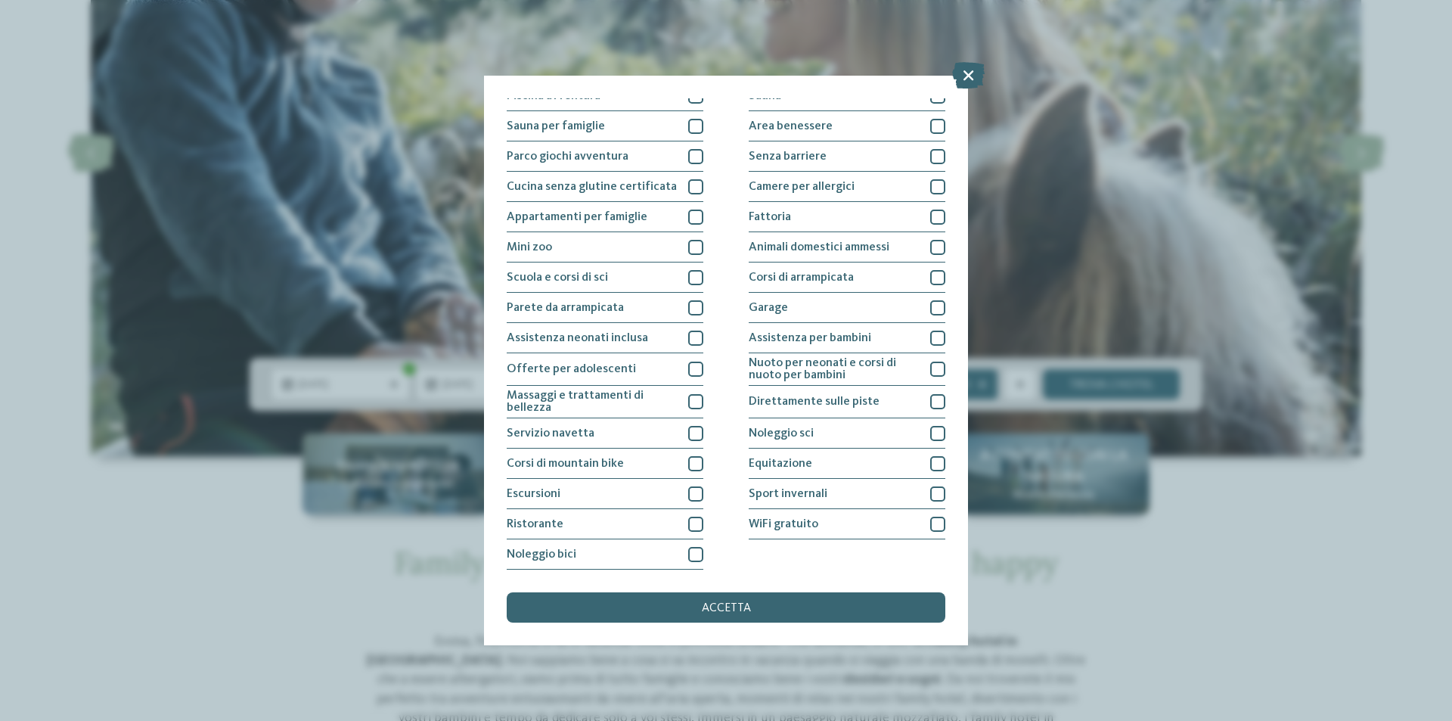
click at [722, 600] on div "accetta" at bounding box center [726, 607] width 439 height 30
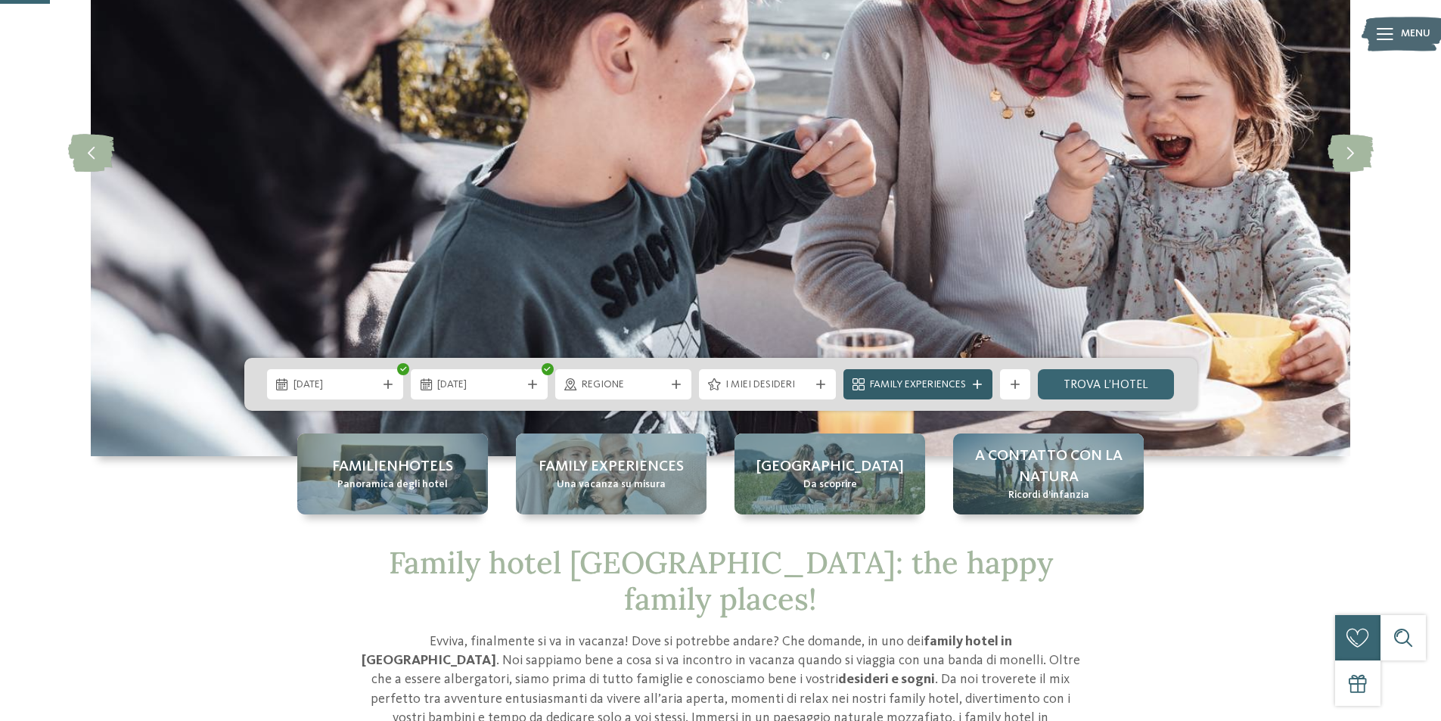
click at [901, 371] on div "Family Experiences" at bounding box center [917, 384] width 149 height 30
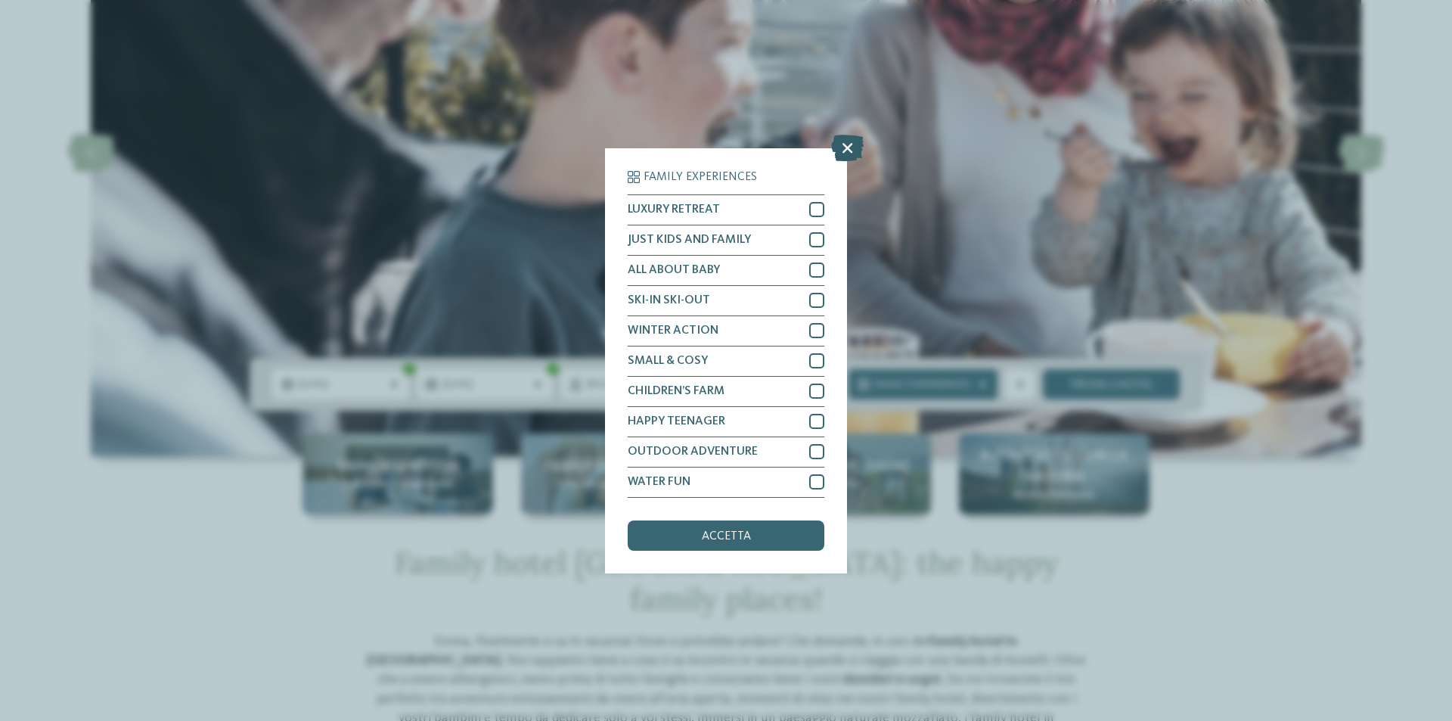
drag, startPoint x: 849, startPoint y: 141, endPoint x: 922, endPoint y: 343, distance: 214.6
click at [849, 142] on icon at bounding box center [847, 147] width 33 height 26
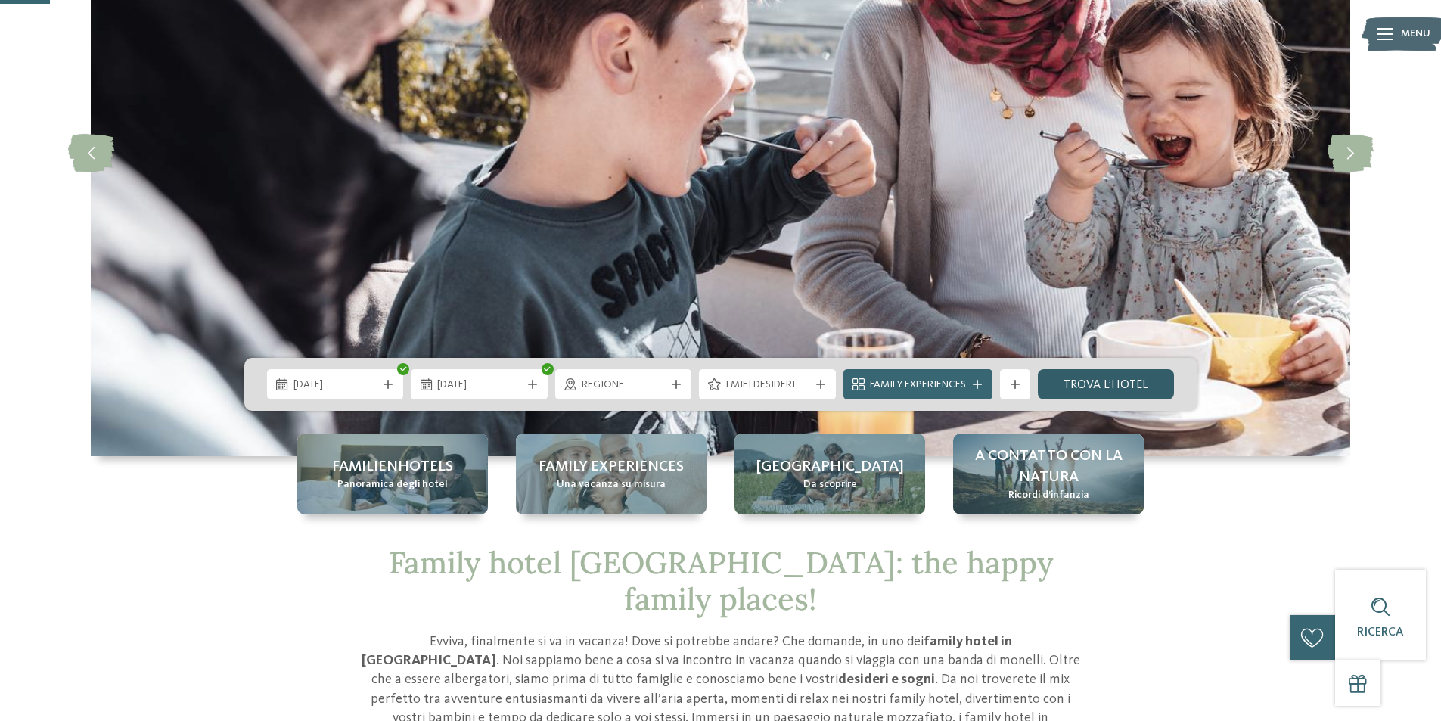
click at [1115, 389] on link "trova l’hotel" at bounding box center [1106, 384] width 137 height 30
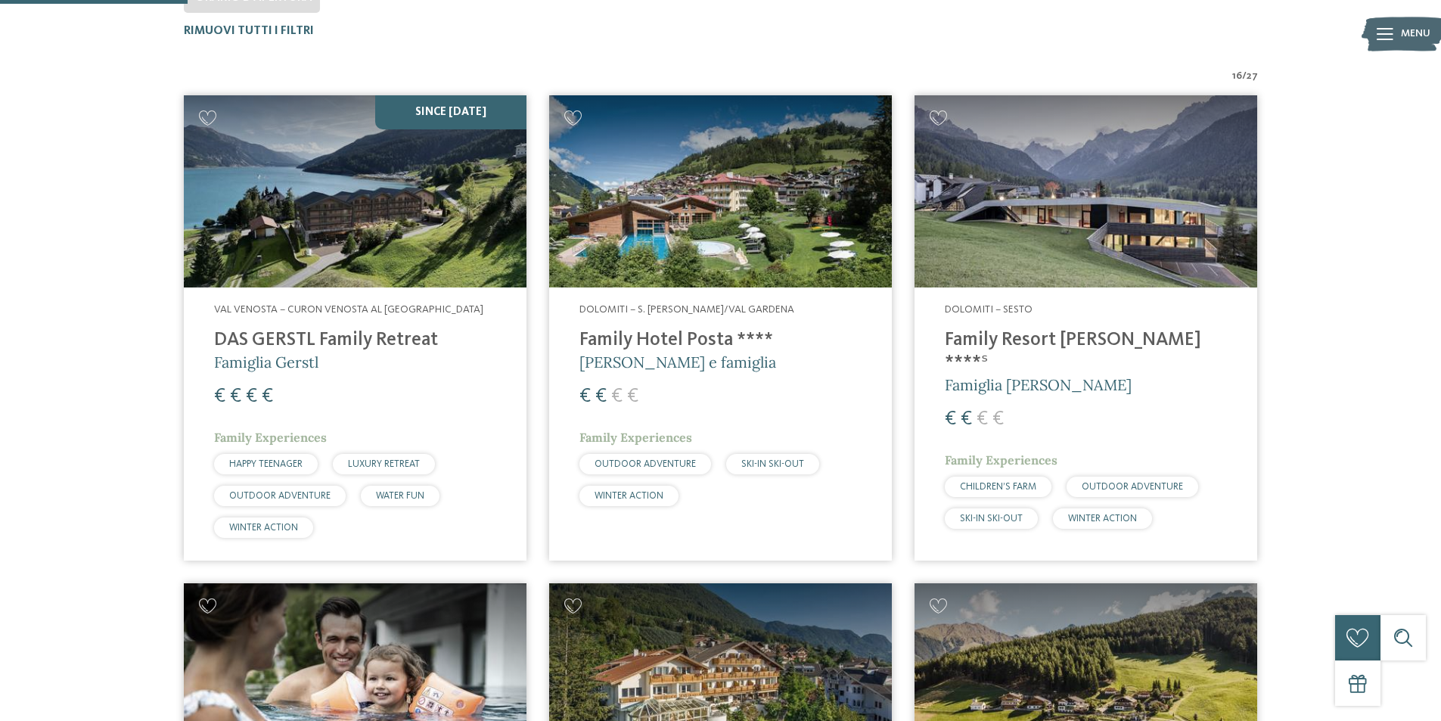
scroll to position [496, 0]
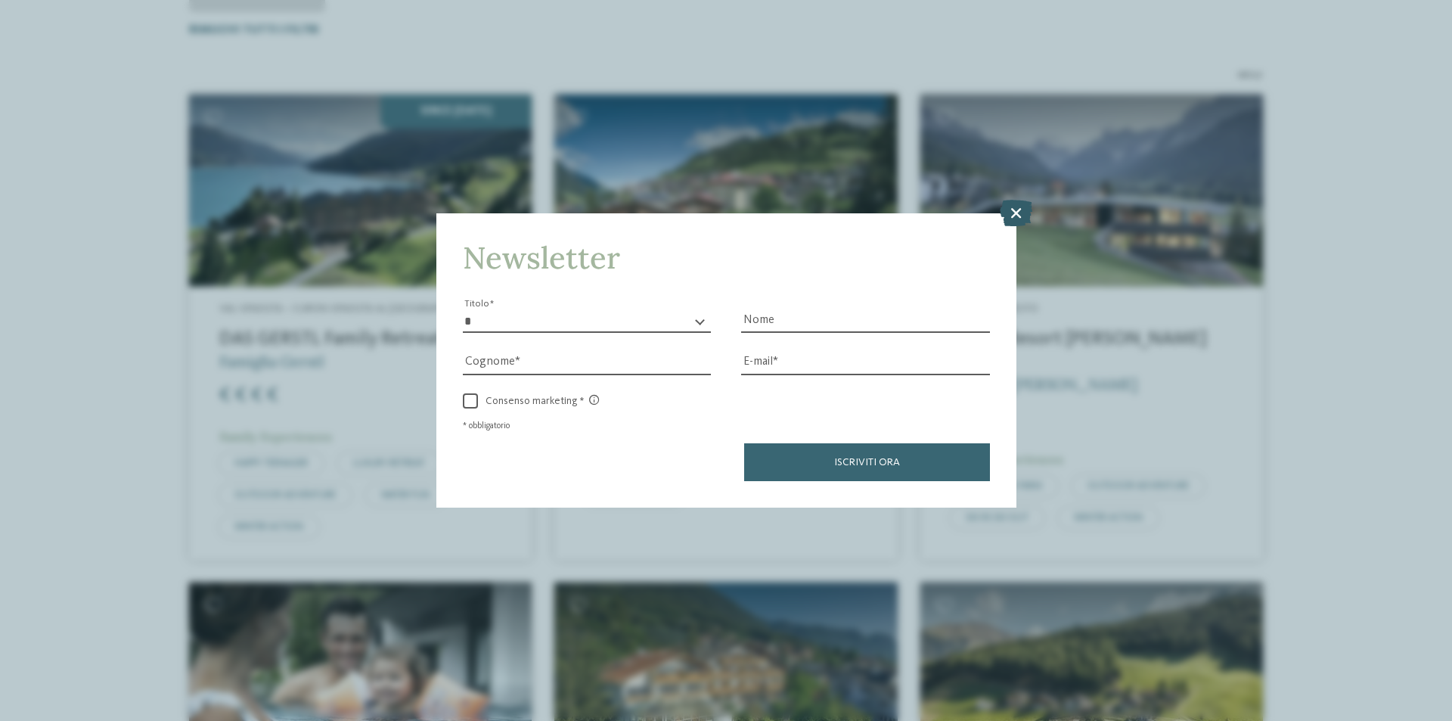
drag, startPoint x: 654, startPoint y: 337, endPoint x: 1014, endPoint y: 213, distance: 381.0
click at [1014, 213] on icon at bounding box center [1016, 213] width 33 height 26
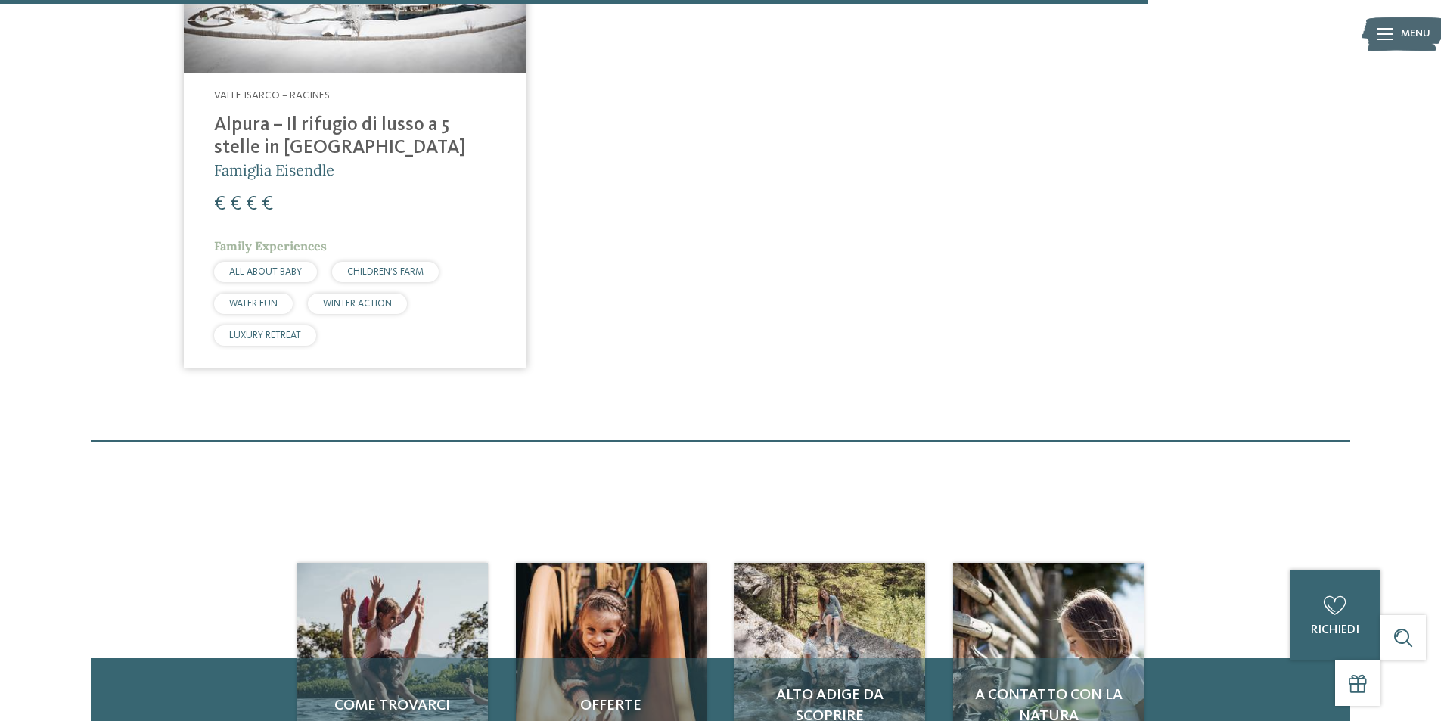
scroll to position [3219, 0]
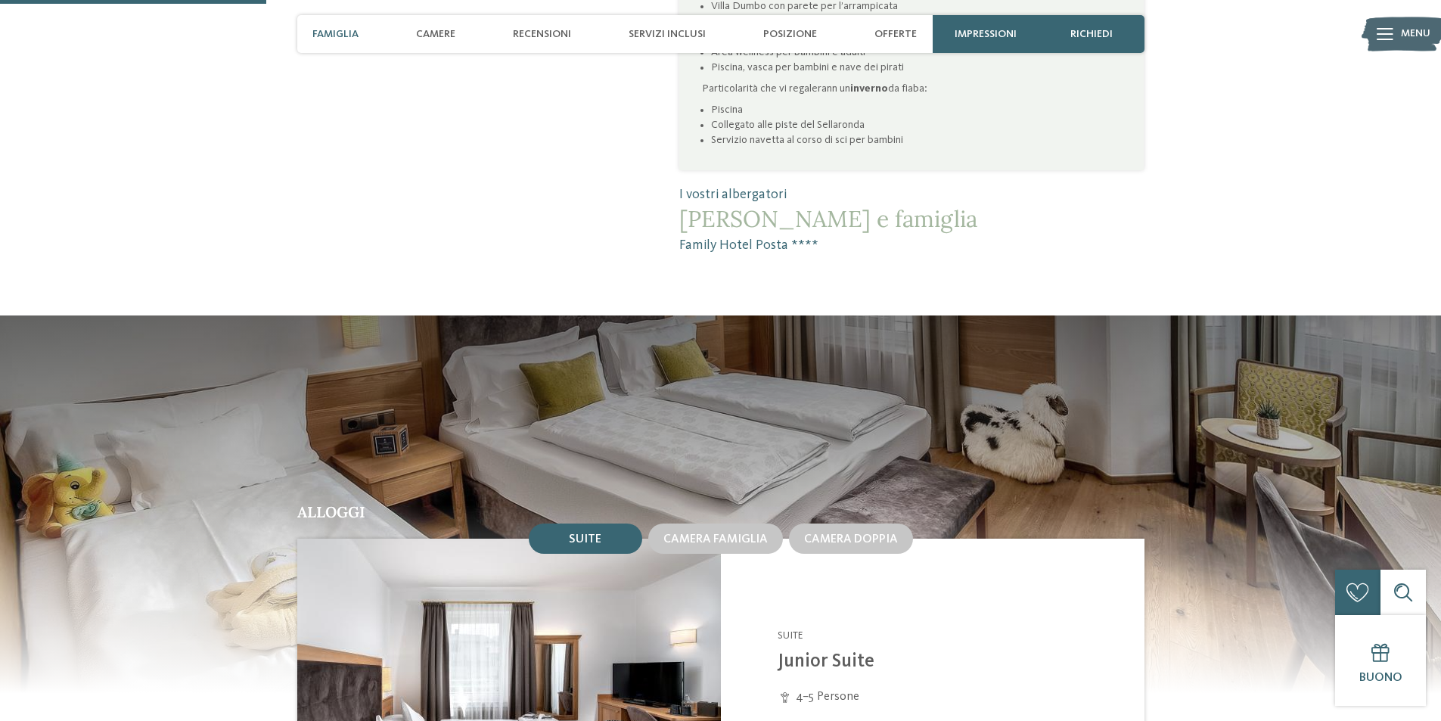
scroll to position [529, 0]
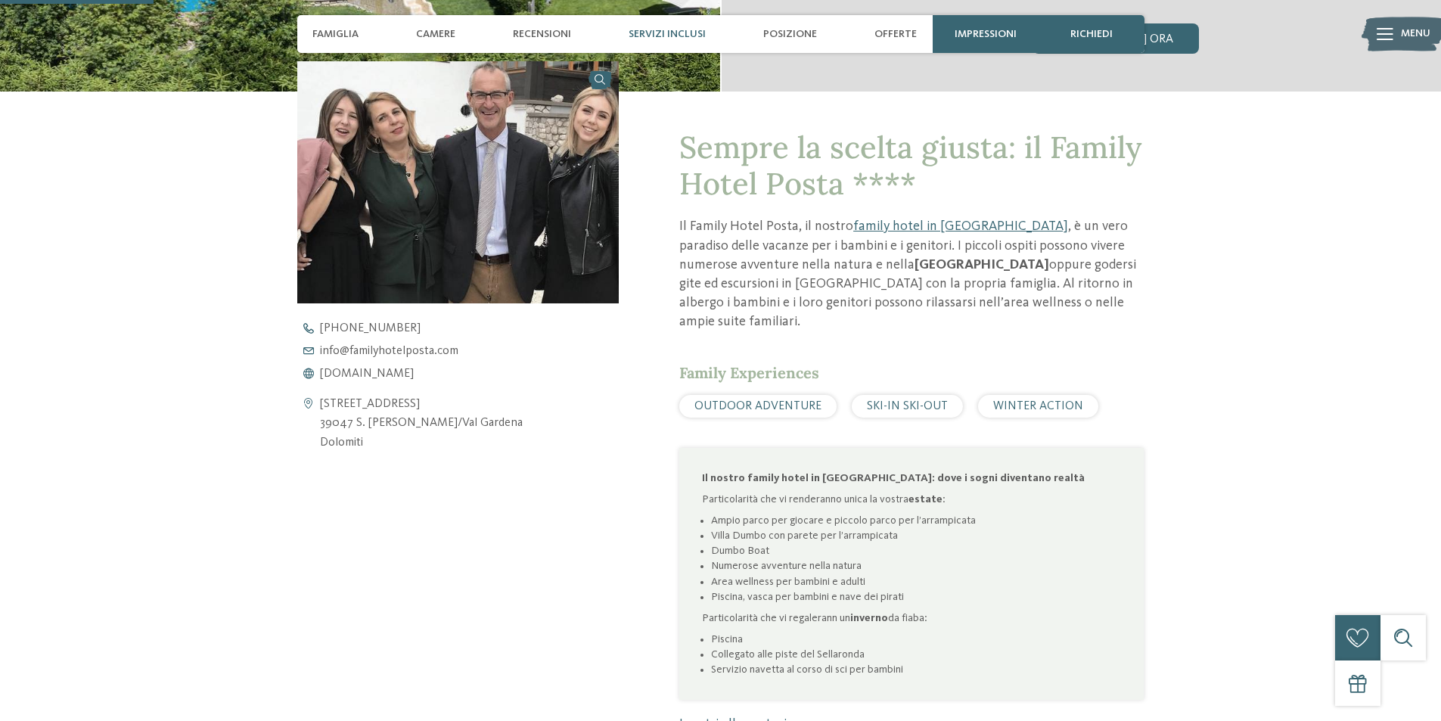
click at [678, 35] on span "Servizi inclusi" at bounding box center [666, 34] width 77 height 13
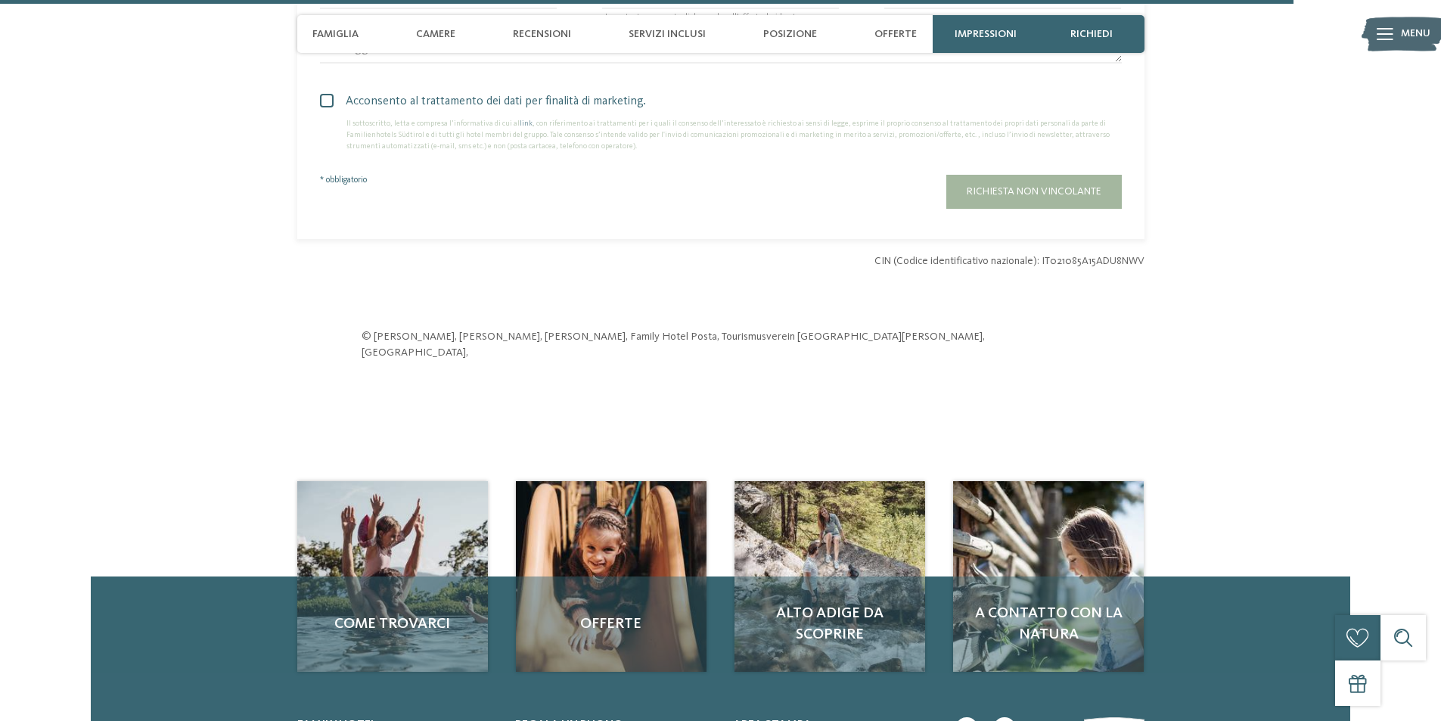
scroll to position [4552, 0]
